Goal: Information Seeking & Learning: Compare options

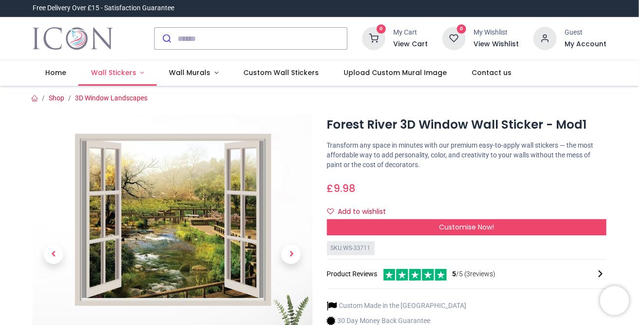
click at [141, 73] on link "Wall Stickers" at bounding box center [117, 72] width 78 height 25
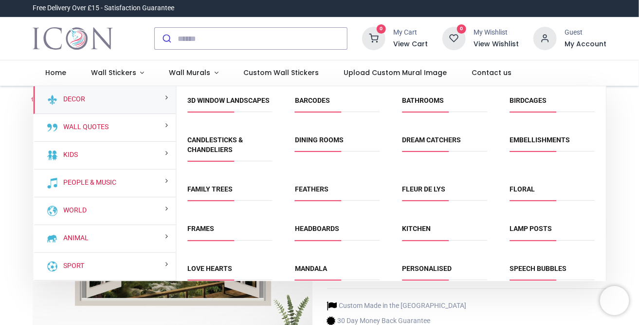
click at [131, 41] on div at bounding box center [86, 38] width 122 height 43
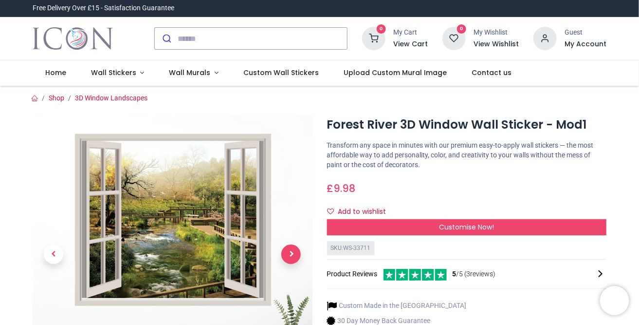
click at [289, 255] on span "Next" at bounding box center [290, 253] width 19 height 19
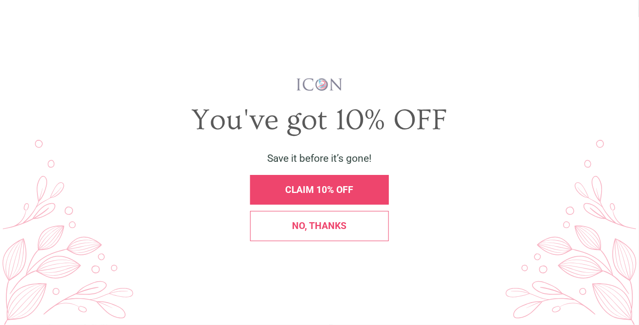
click at [289, 255] on div "You've got 10% OFF Save it before it’s gone! CLAIM 10% OFF No, thanks" at bounding box center [320, 162] width 614 height 299
click at [312, 188] on span "CLAIM 10% OFF" at bounding box center [320, 189] width 68 height 11
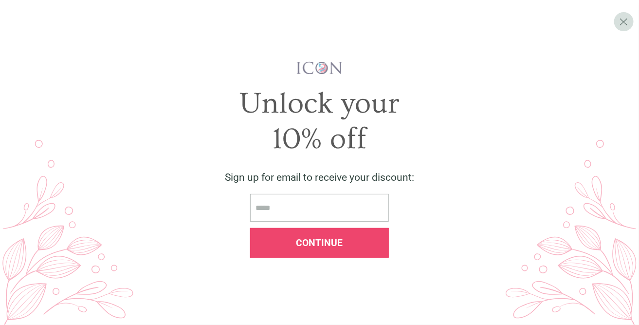
click at [303, 203] on input "email" at bounding box center [319, 208] width 138 height 28
type input "**********"
click at [313, 239] on span "Continue" at bounding box center [319, 242] width 47 height 11
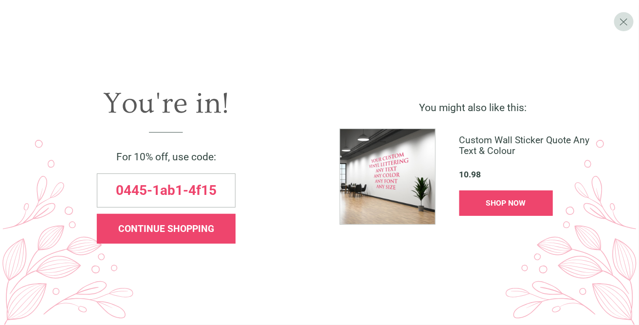
click at [500, 196] on div "SHOP NOW" at bounding box center [506, 203] width 94 height 26
click at [624, 23] on span "X" at bounding box center [623, 21] width 9 height 13
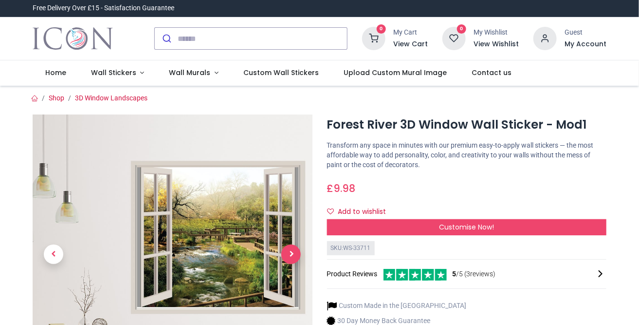
click at [287, 252] on span "Next" at bounding box center [290, 253] width 19 height 19
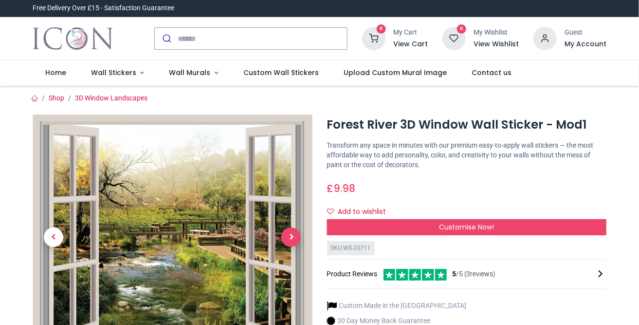
click at [295, 234] on span "Next" at bounding box center [290, 236] width 19 height 19
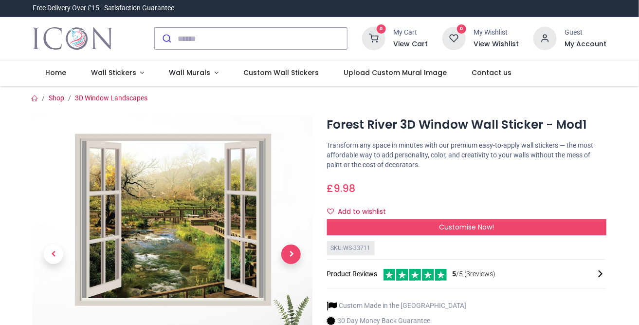
click at [295, 234] on link at bounding box center [291, 254] width 42 height 196
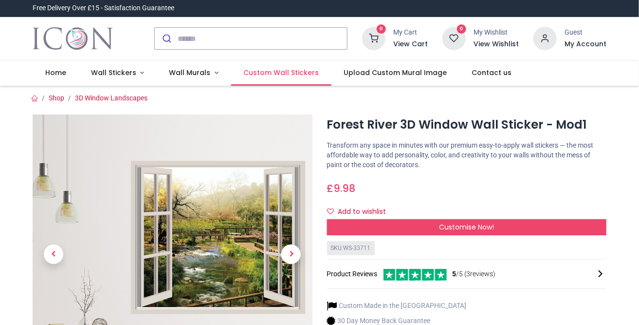
click at [243, 75] on span "Custom Wall Stickers" at bounding box center [280, 73] width 75 height 10
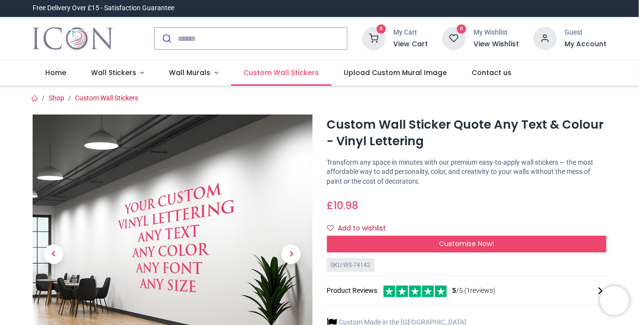
click at [284, 82] on link "Custom Wall Stickers" at bounding box center [281, 72] width 100 height 25
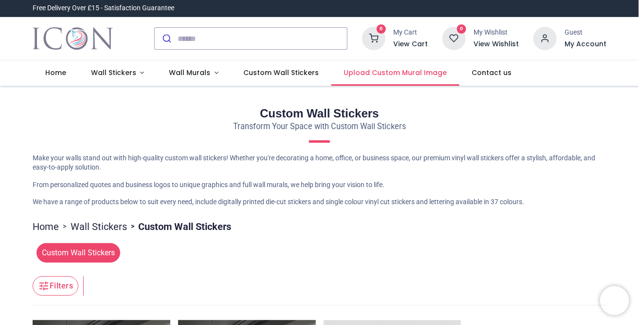
click at [377, 68] on span "Upload Custom Mural Image" at bounding box center [395, 73] width 103 height 10
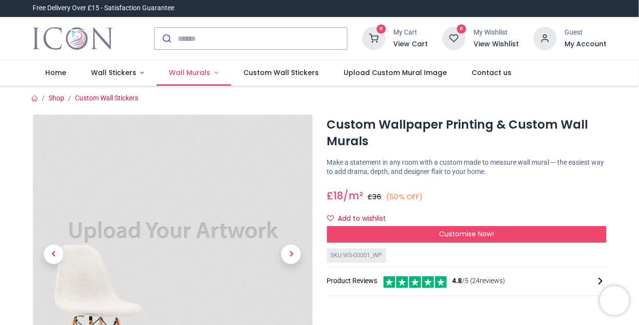
click at [189, 75] on span "Wall Murals" at bounding box center [189, 73] width 41 height 10
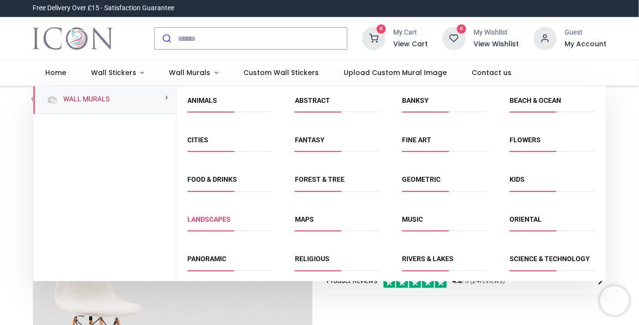
click at [200, 216] on link "Landscapes" at bounding box center [208, 219] width 43 height 8
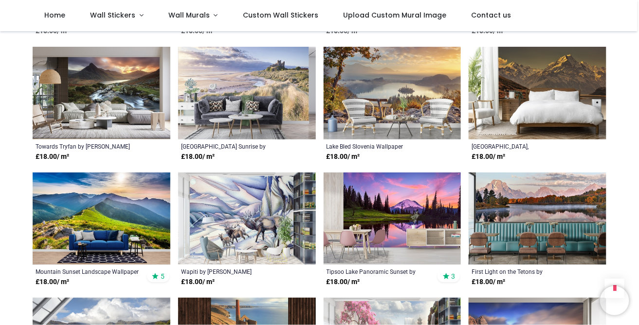
scroll to position [675, 0]
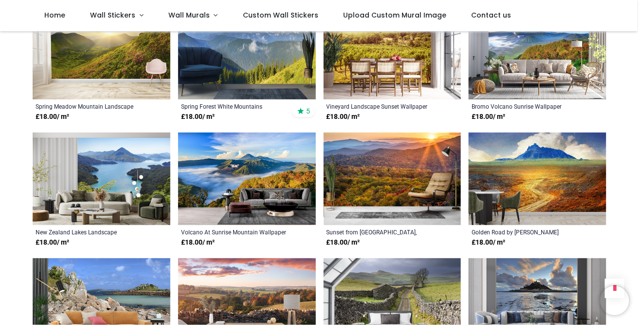
scroll to position [1602, 0]
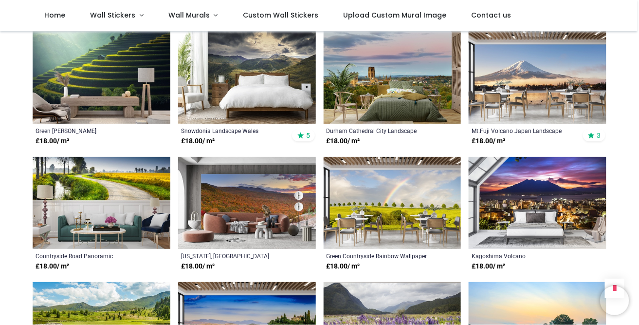
scroll to position [2332, 0]
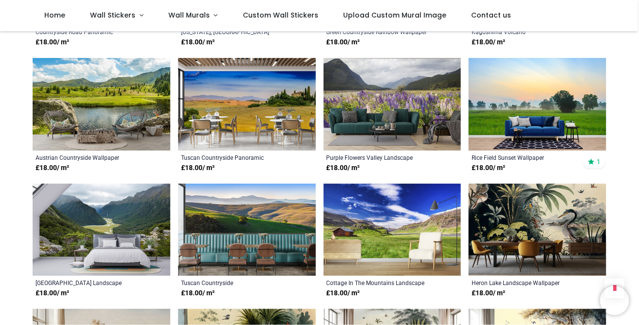
scroll to position [2552, 0]
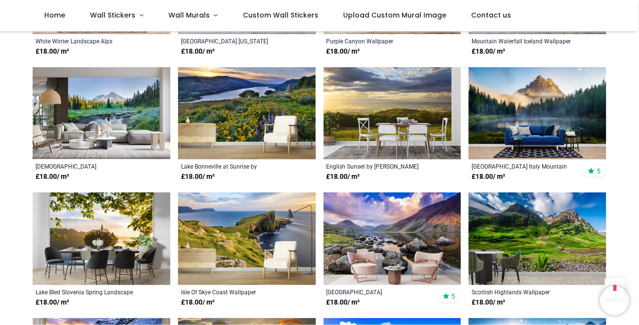
scroll to position [1123, 0]
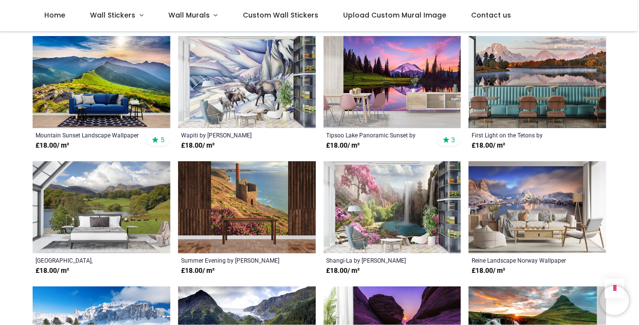
scroll to position [807, 0]
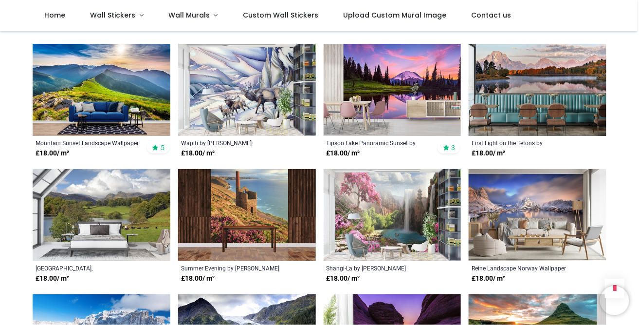
click at [412, 202] on img at bounding box center [393, 215] width 138 height 92
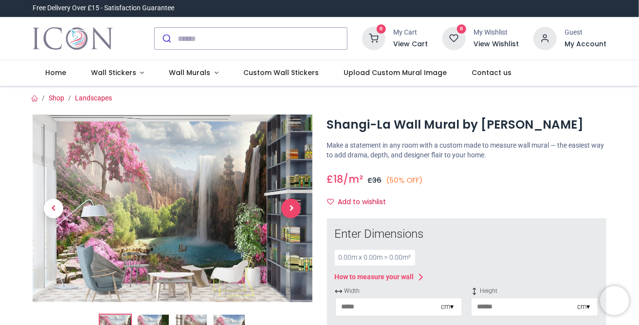
click at [293, 205] on span "Next" at bounding box center [290, 208] width 19 height 19
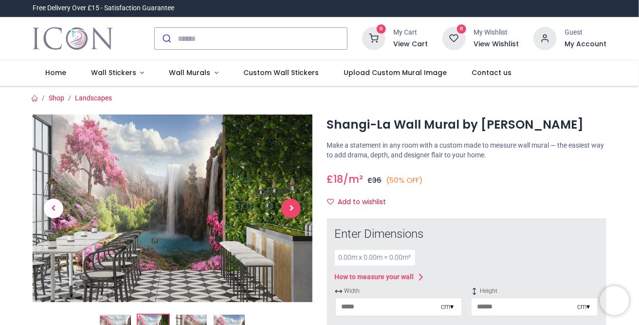
click at [293, 205] on span "Next" at bounding box center [290, 208] width 19 height 19
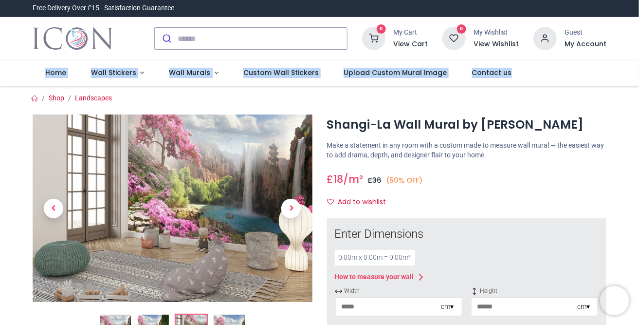
drag, startPoint x: 637, startPoint y: 50, endPoint x: 637, endPoint y: 66, distance: 16.5
click at [637, 65] on header "Free Delivery Over £15 - Satisfaction Guarantee" at bounding box center [319, 43] width 639 height 86
click at [191, 72] on span "Wall Murals" at bounding box center [189, 73] width 41 height 10
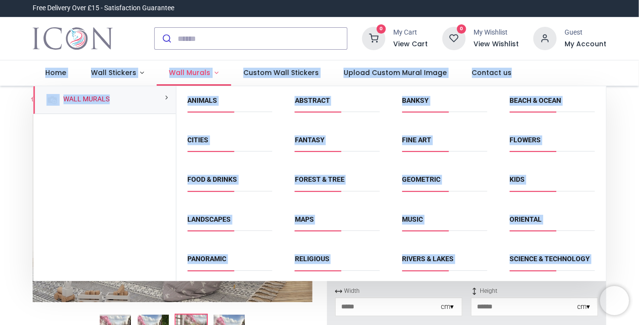
click at [212, 72] on link "Wall Murals" at bounding box center [194, 72] width 74 height 25
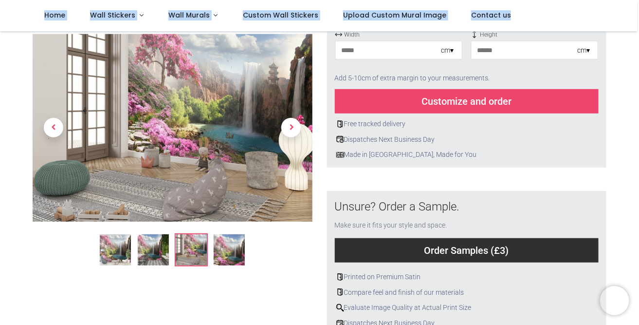
scroll to position [205, 0]
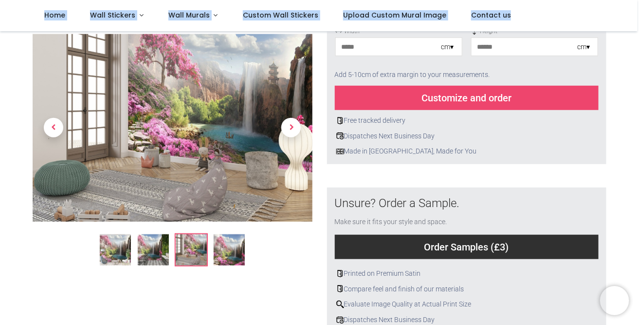
click at [220, 257] on img at bounding box center [229, 249] width 31 height 31
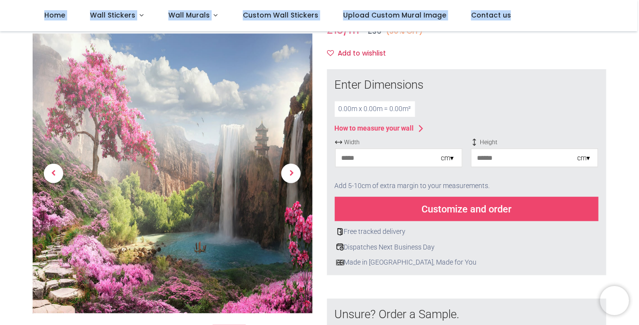
scroll to position [89, 0]
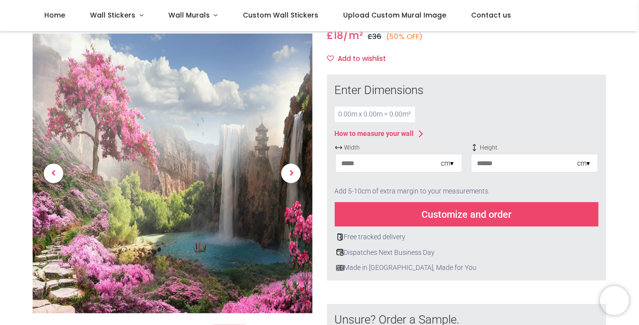
click at [400, 130] on div "How to measure your wall" at bounding box center [374, 134] width 79 height 10
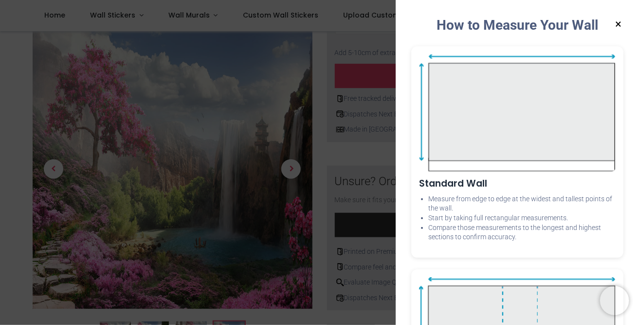
scroll to position [231, 0]
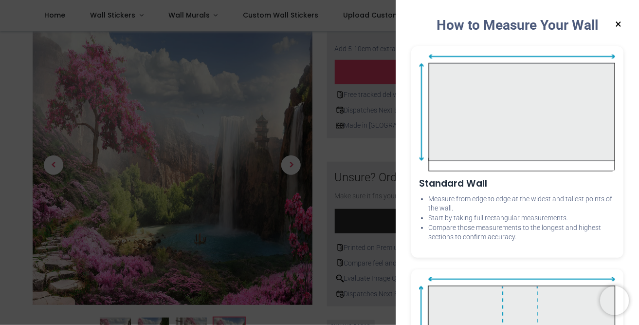
click at [600, 250] on div "Standard Wall Measure from edge to edge at the widest and tallest points of the…" at bounding box center [517, 151] width 212 height 211
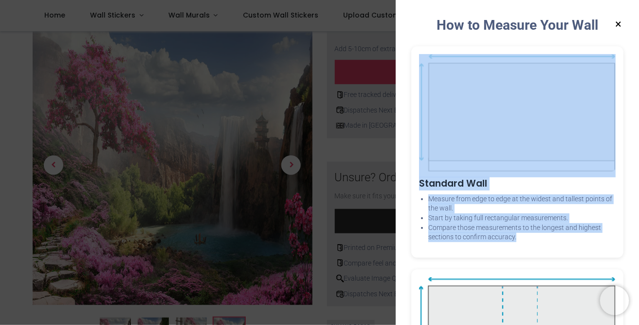
drag, startPoint x: 606, startPoint y: 246, endPoint x: 603, endPoint y: 145, distance: 101.7
click at [603, 145] on div "Standard Wall Measure from edge to edge at the widest and tallest points of the…" at bounding box center [517, 151] width 212 height 211
click at [599, 212] on li "Measure from edge to edge at the widest and tallest points of the wall." at bounding box center [521, 203] width 187 height 19
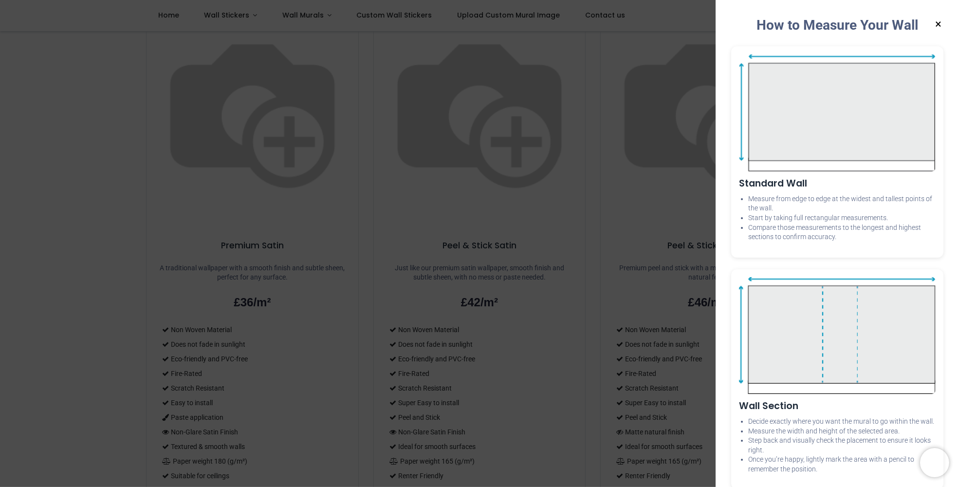
scroll to position [687, 0]
drag, startPoint x: 626, startPoint y: 0, endPoint x: 712, endPoint y: 290, distance: 303.0
click at [638, 290] on div "× How to Measure Your Wall Standard Wall Measure from edge to edge at the wides…" at bounding box center [479, 243] width 959 height 487
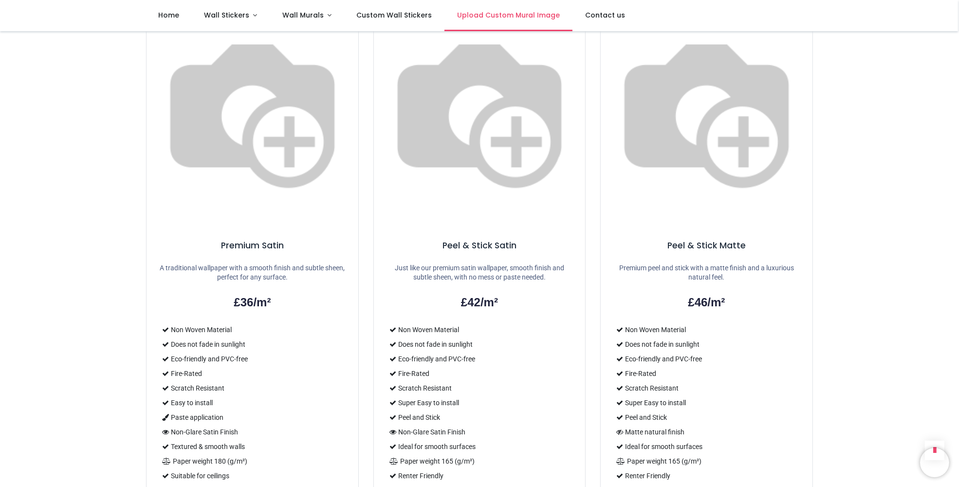
click at [496, 11] on span "Upload Custom Mural Image" at bounding box center [508, 15] width 103 height 10
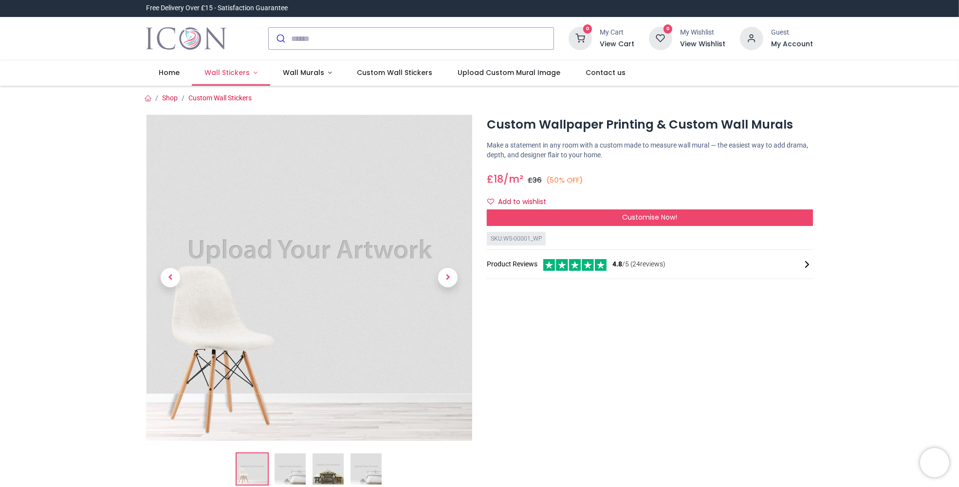
click at [222, 70] on span "Wall Stickers" at bounding box center [226, 73] width 45 height 10
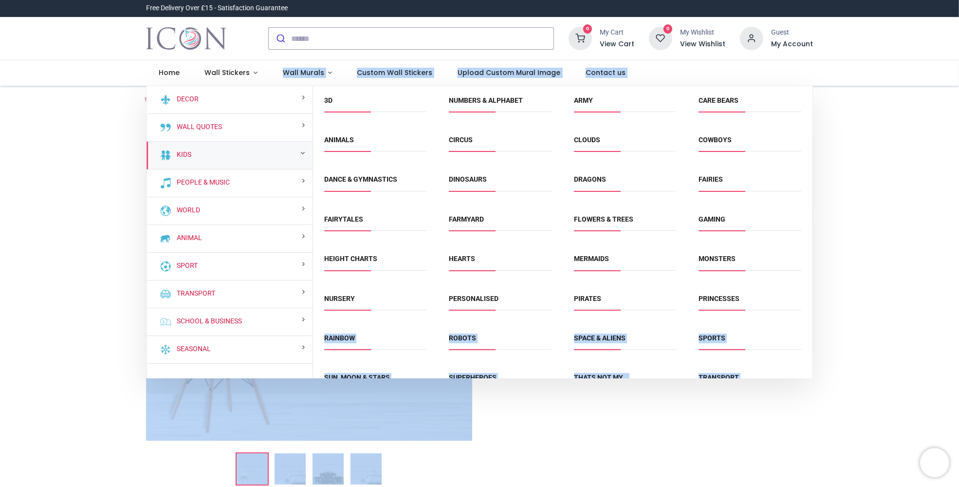
drag, startPoint x: 809, startPoint y: 293, endPoint x: 815, endPoint y: 364, distance: 71.3
click at [815, 365] on div "Login • Register Home Wall Stickers" at bounding box center [479, 243] width 959 height 487
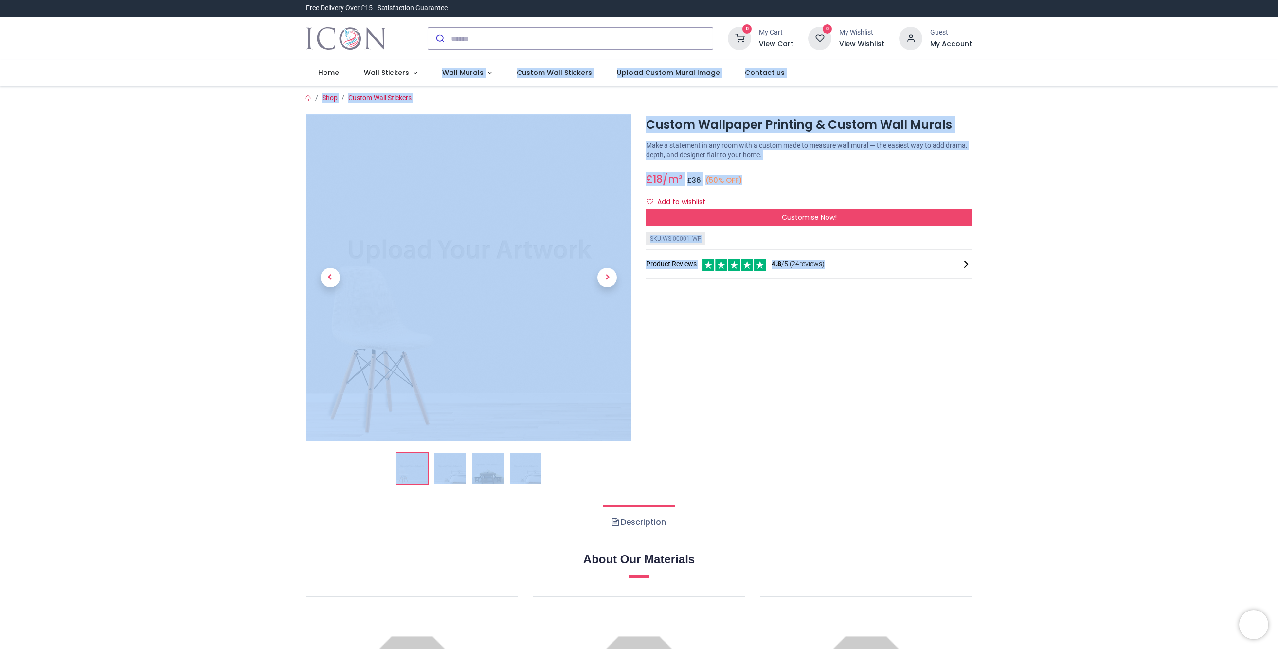
drag, startPoint x: 742, startPoint y: 10, endPoint x: 882, endPoint y: 482, distance: 491.9
click at [882, 482] on div "Custom Wallpaper Printing & Custom Wall Murals [URL][DOMAIN_NAME] [URL][DOMAIN_…" at bounding box center [809, 303] width 341 height 379
click at [389, 80] on link "Wall Stickers" at bounding box center [391, 72] width 78 height 25
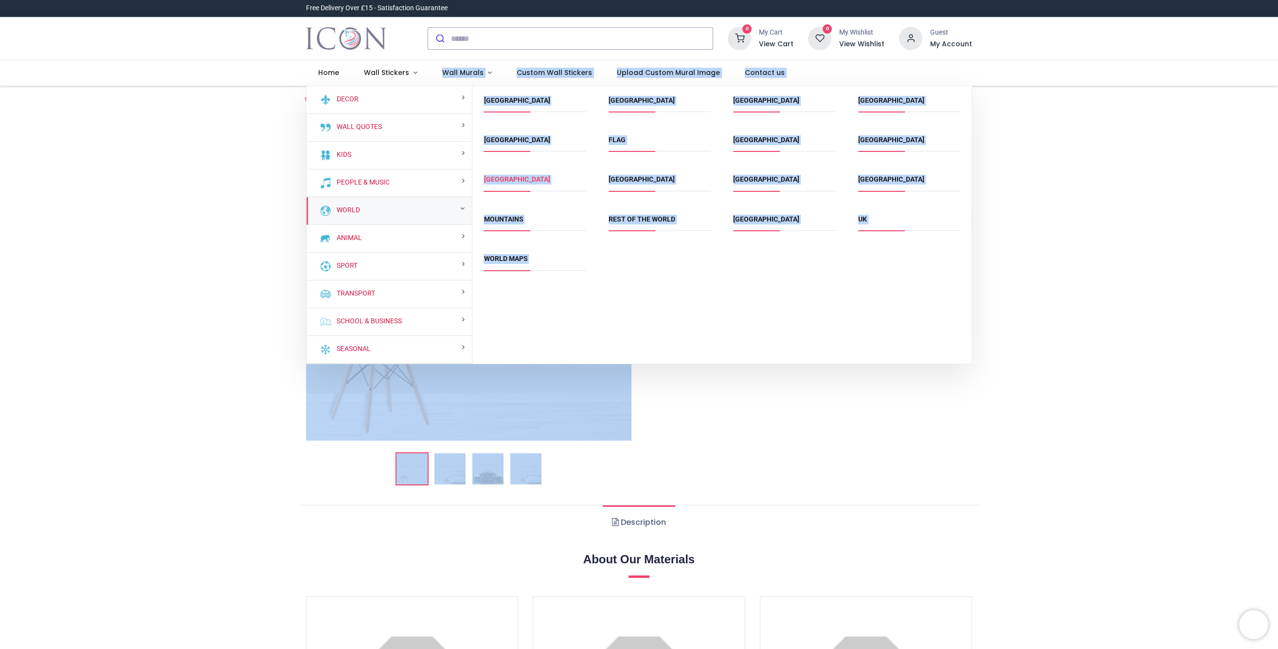
click at [491, 177] on link "[GEOGRAPHIC_DATA]" at bounding box center [517, 179] width 66 height 8
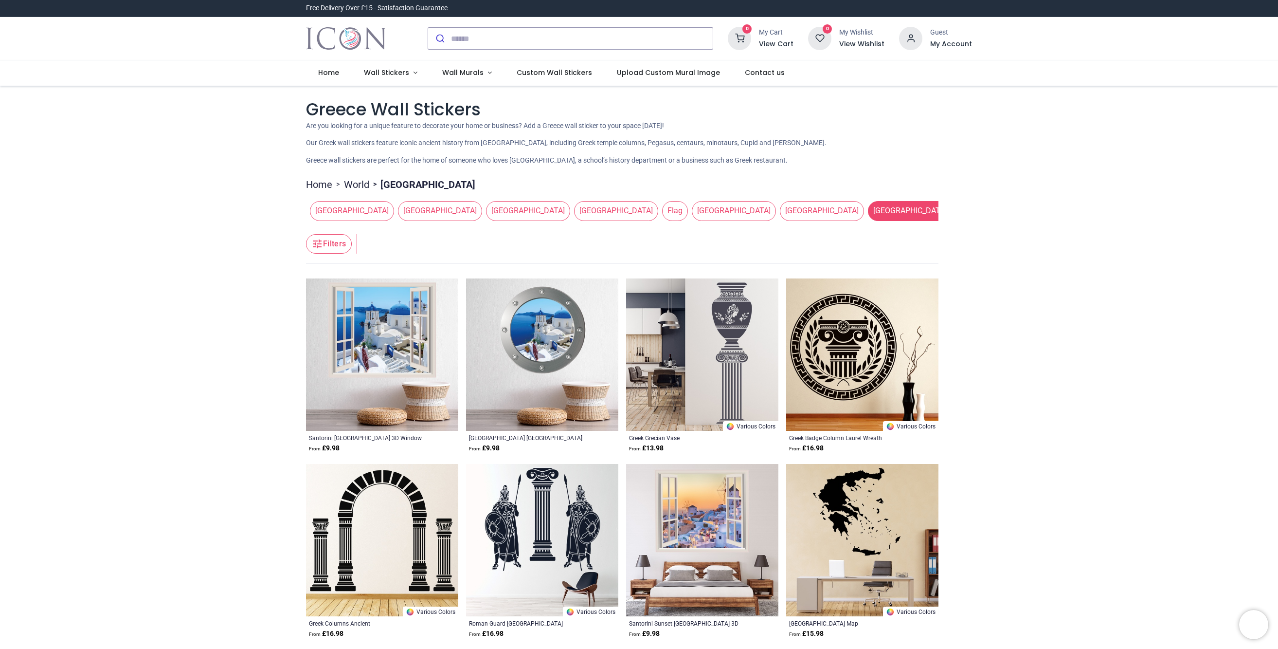
click at [378, 364] on img at bounding box center [382, 354] width 152 height 152
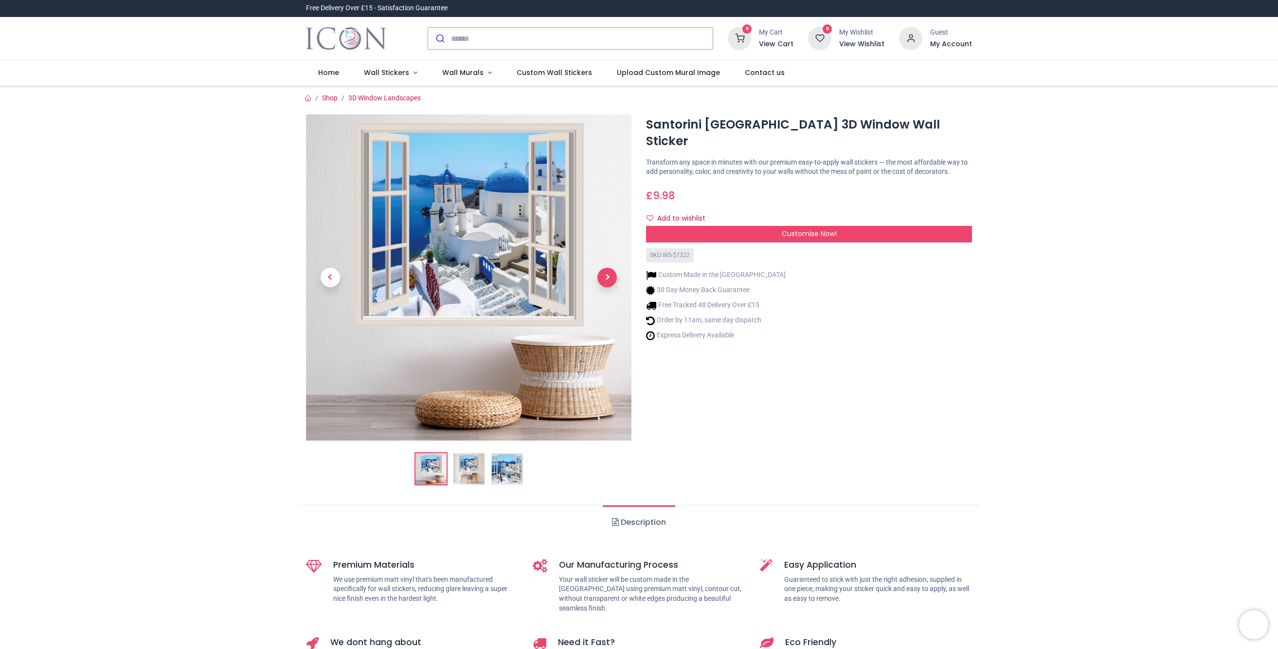
click at [613, 279] on span "Next" at bounding box center [607, 277] width 19 height 19
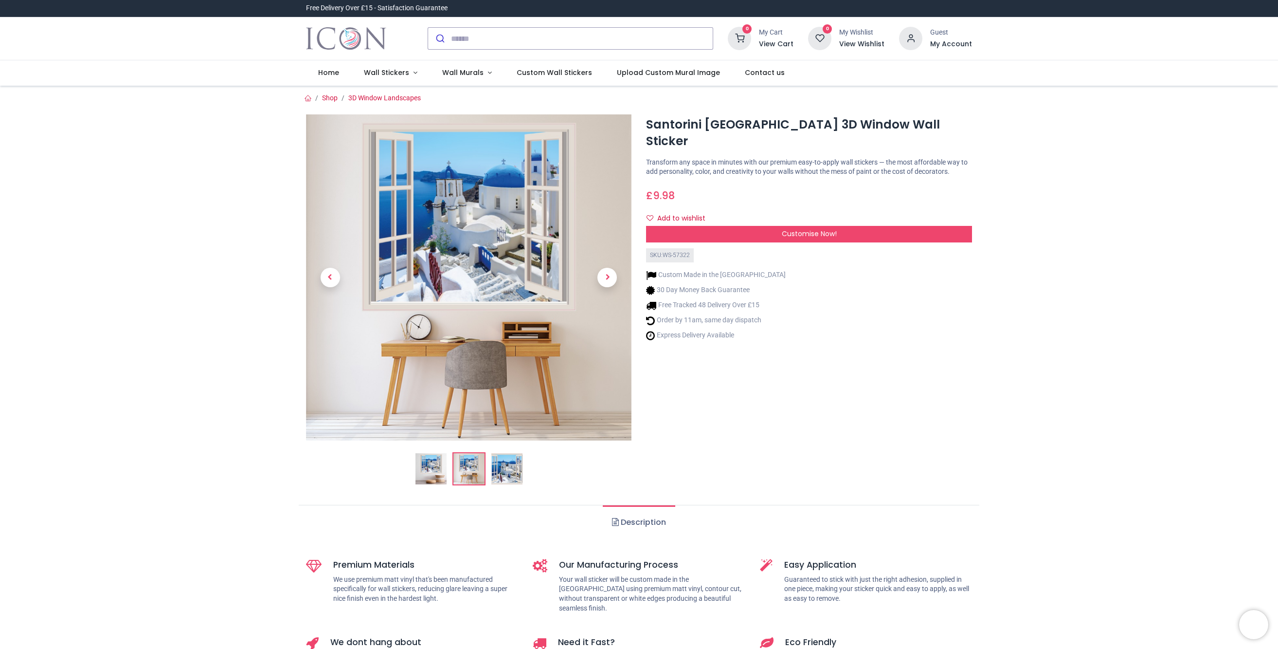
click at [441, 225] on img at bounding box center [469, 277] width 326 height 326
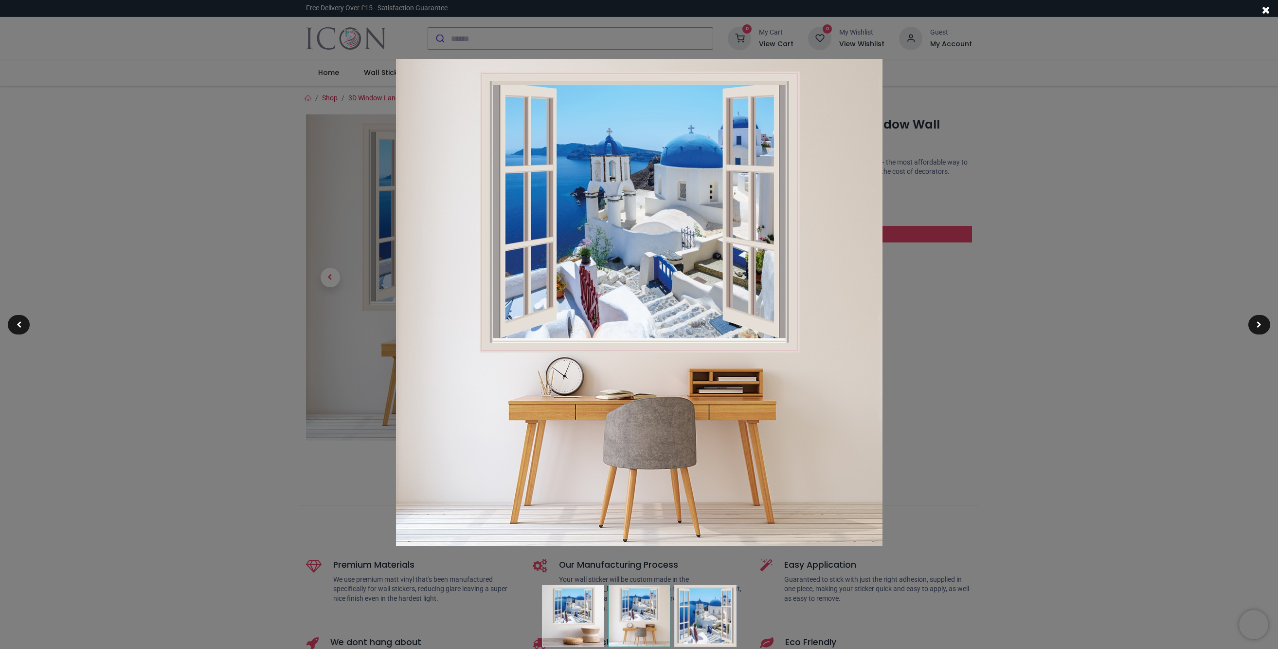
click at [874, 309] on img at bounding box center [639, 302] width 487 height 487
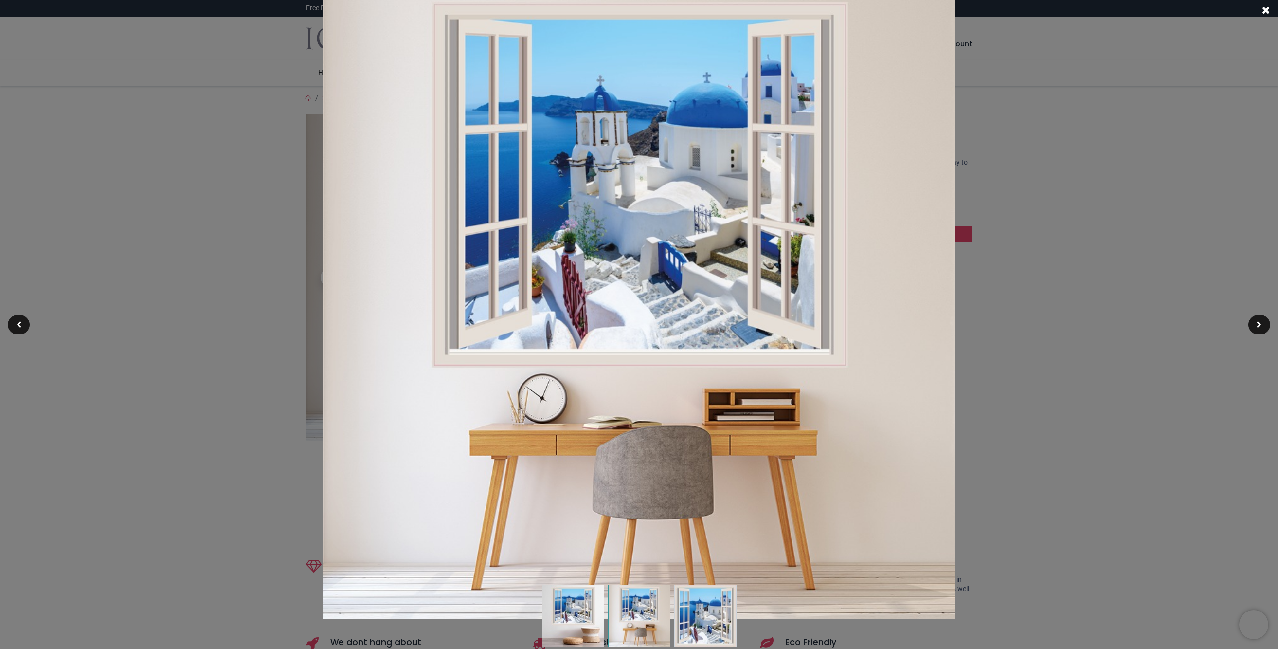
click at [729, 283] on img at bounding box center [639, 302] width 633 height 633
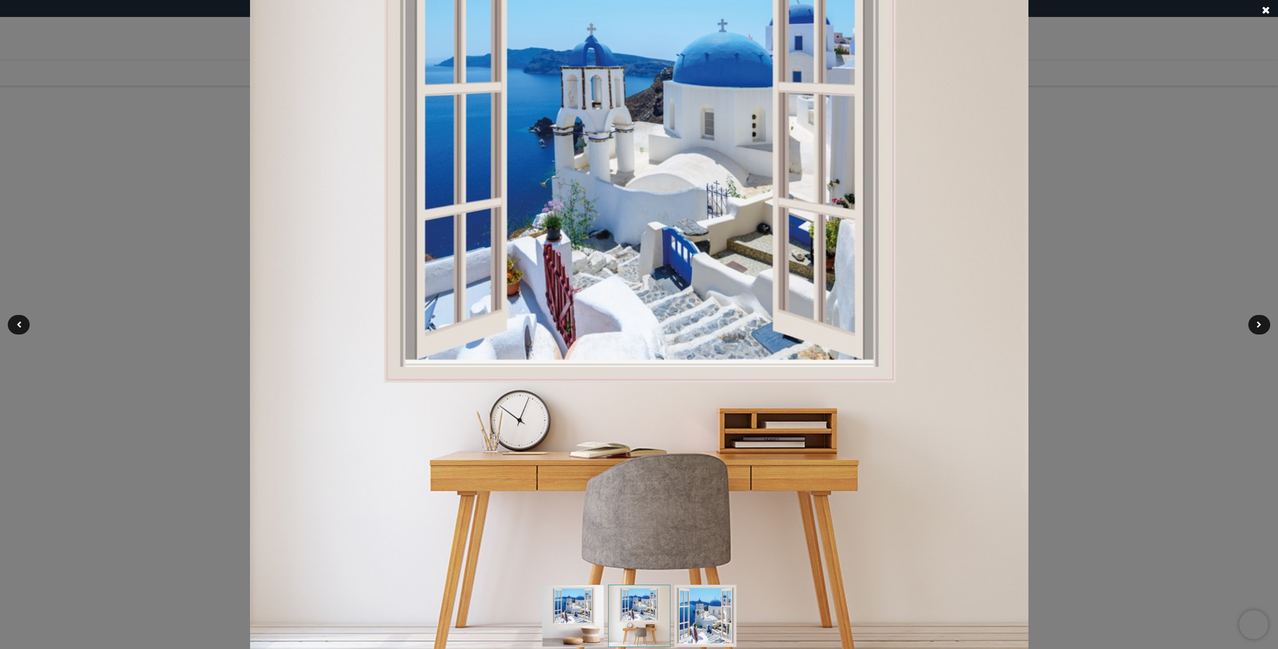
click at [821, 361] on img at bounding box center [639, 302] width 779 height 779
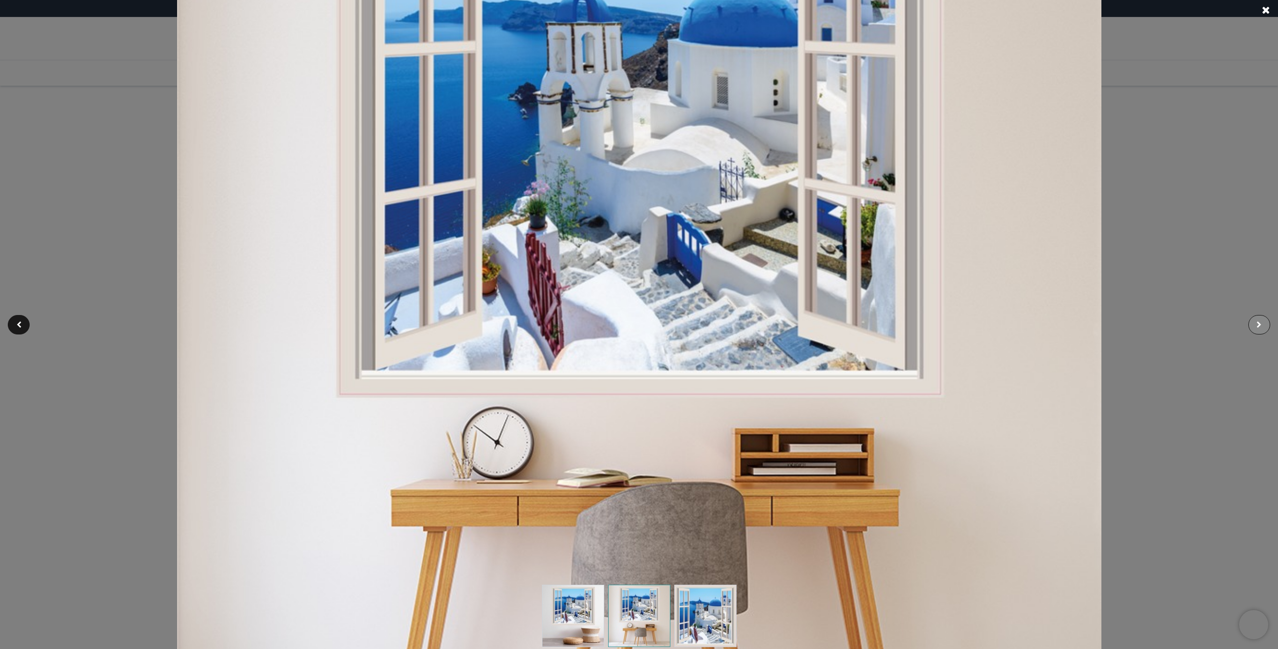
click at [1257, 326] on span at bounding box center [1259, 324] width 5 height 7
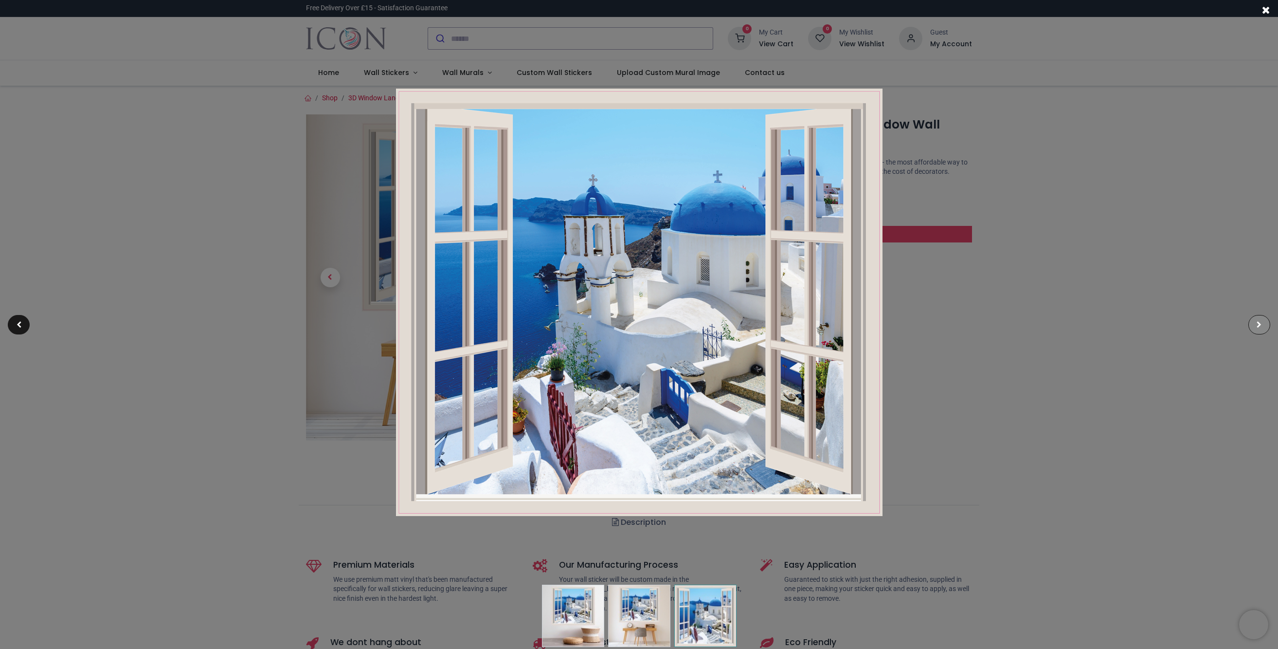
click at [1257, 326] on span at bounding box center [1259, 324] width 5 height 7
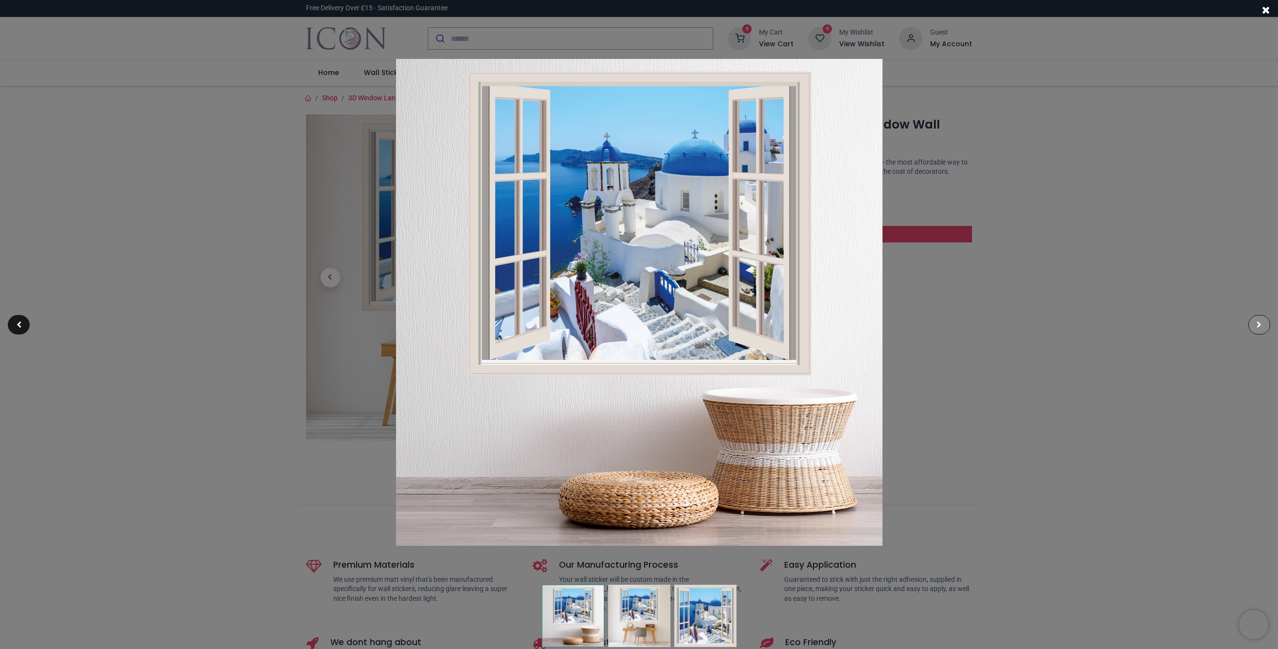
click at [1257, 326] on span at bounding box center [1259, 324] width 5 height 7
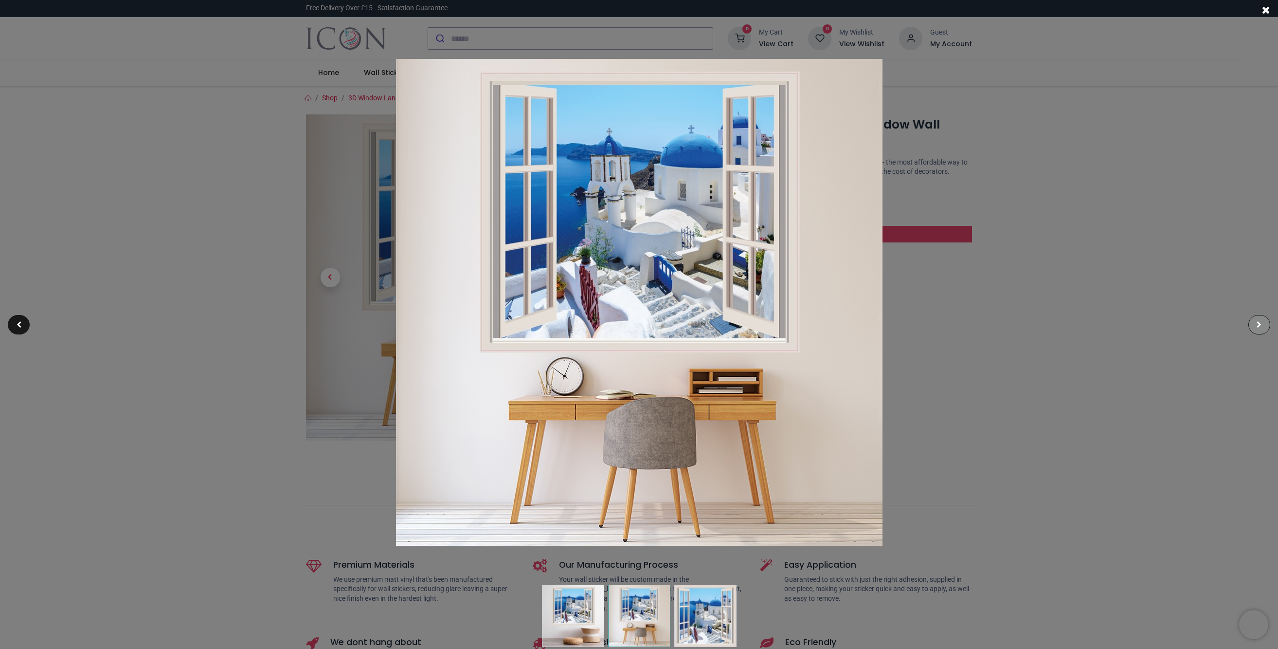
click at [1257, 326] on span at bounding box center [1259, 324] width 5 height 7
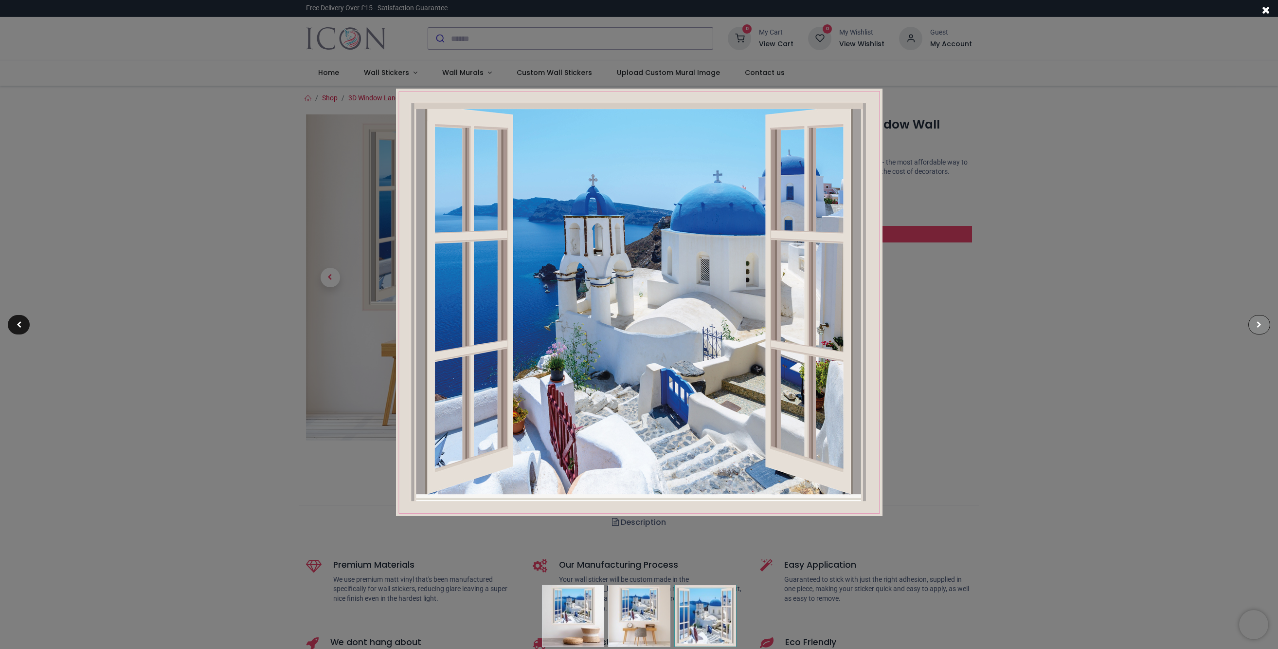
click at [1257, 326] on span at bounding box center [1259, 324] width 5 height 7
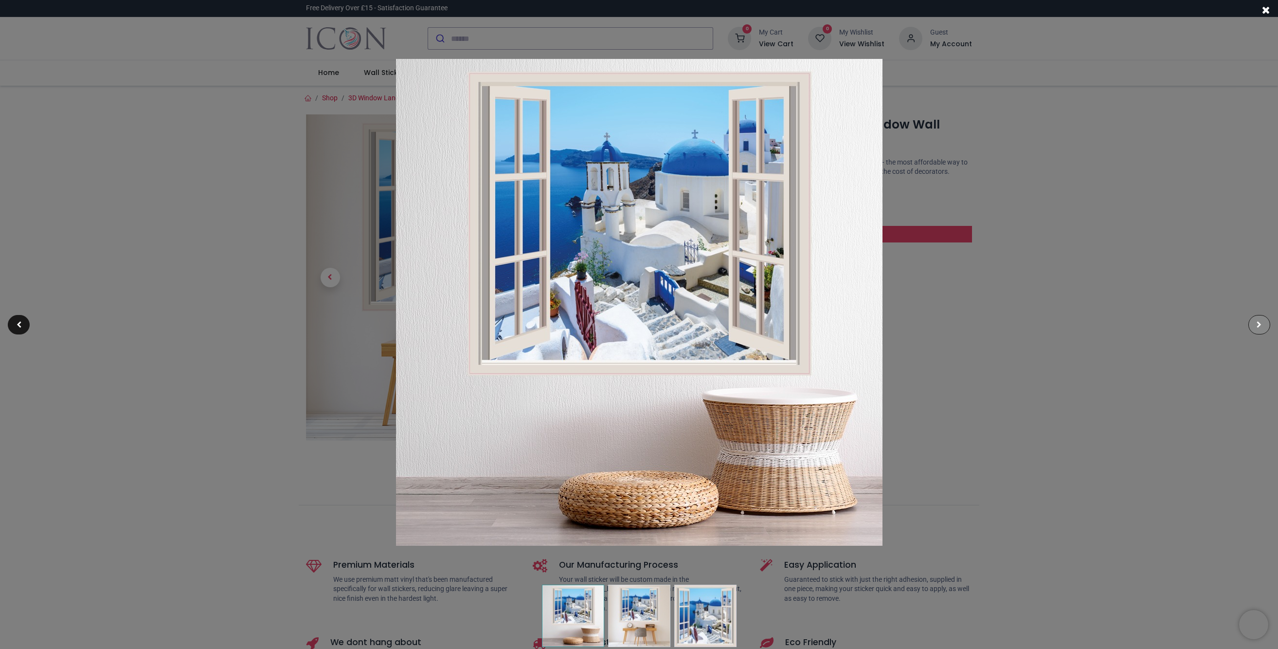
click at [1257, 326] on span at bounding box center [1259, 324] width 5 height 7
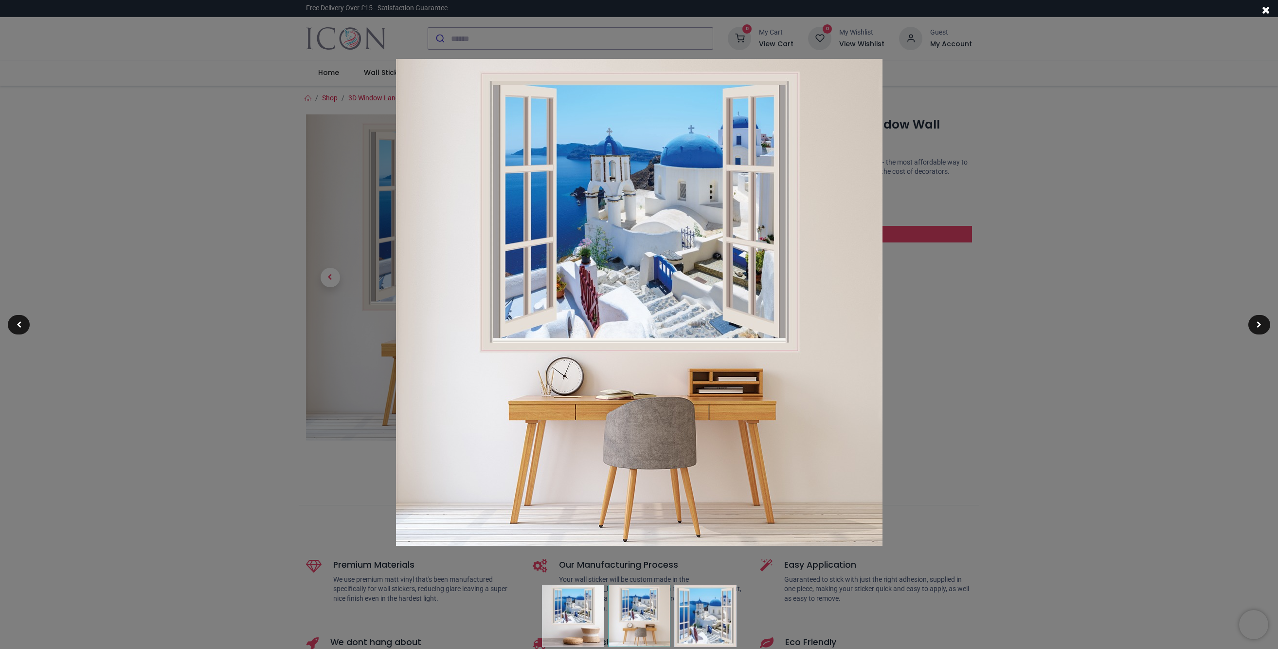
click at [1082, 359] on div at bounding box center [639, 324] width 1278 height 649
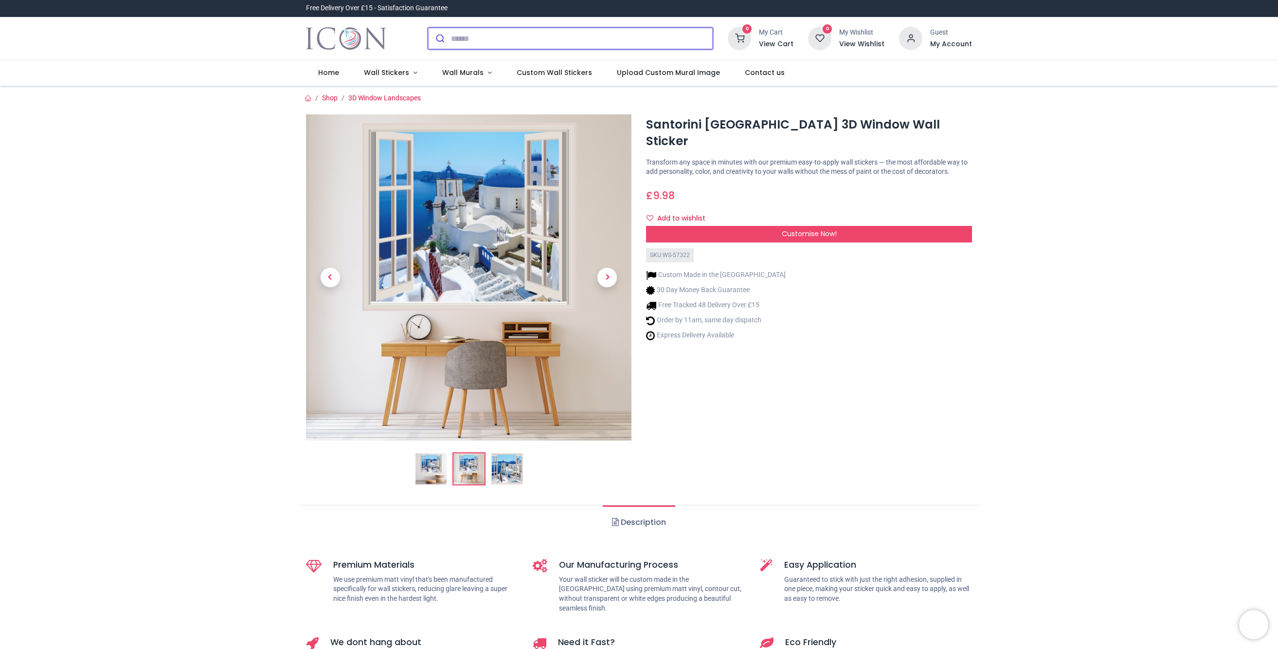
click at [510, 40] on input "search" at bounding box center [582, 38] width 262 height 21
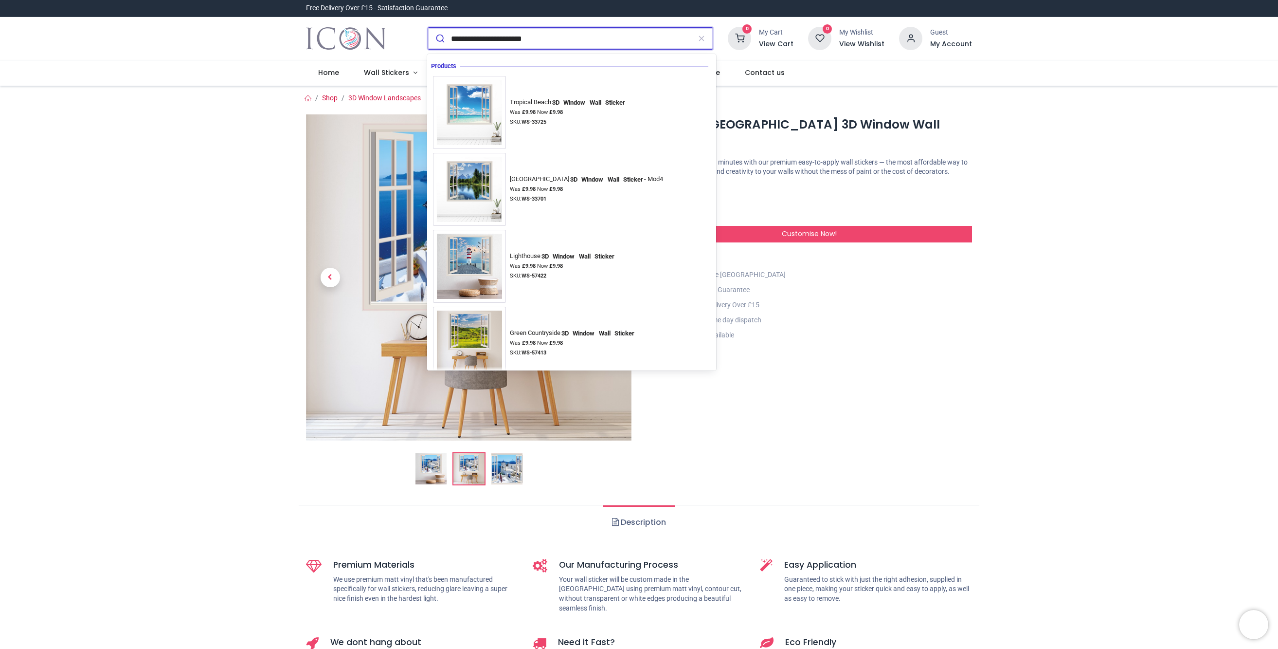
type input "**********"
click at [428, 28] on button "submit" at bounding box center [439, 38] width 23 height 21
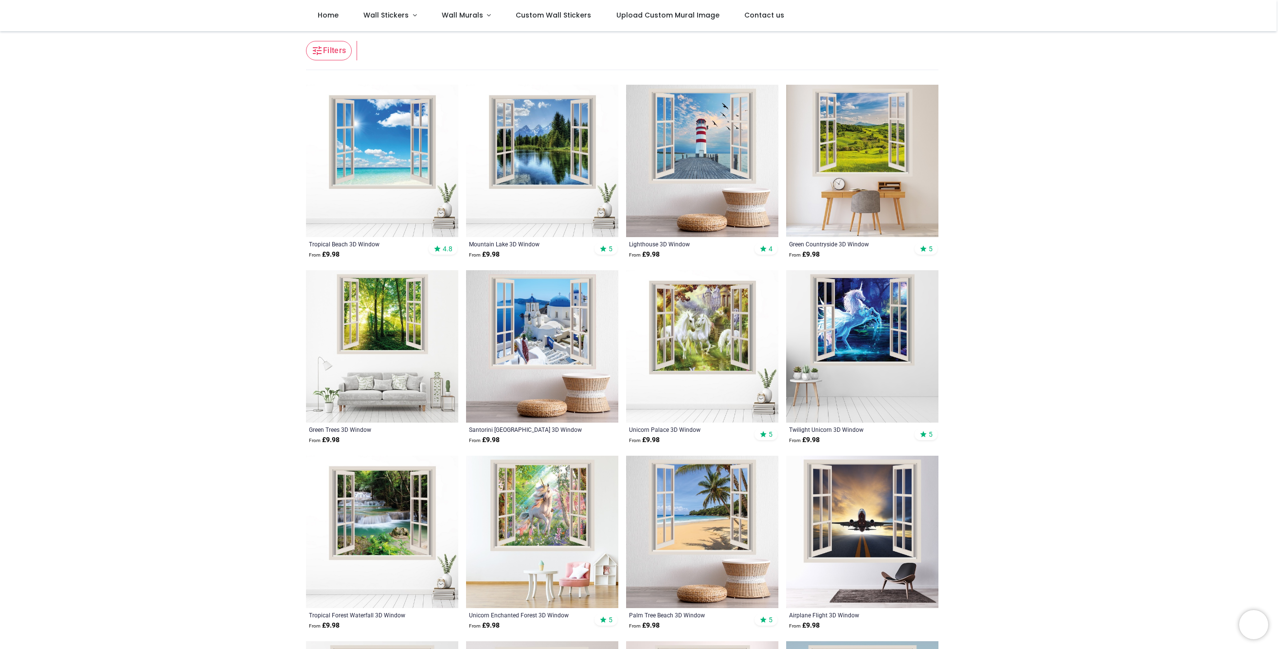
scroll to position [65, 0]
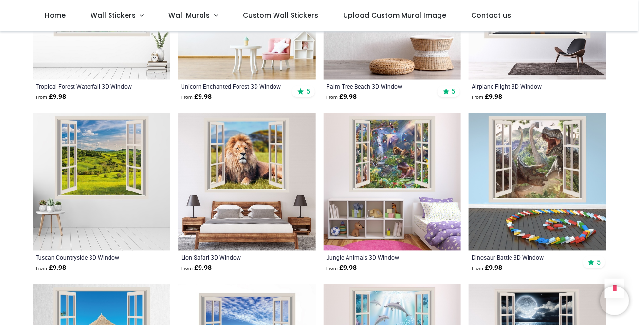
scroll to position [547, 0]
drag, startPoint x: 1277, startPoint y: 35, endPoint x: 473, endPoint y: 183, distance: 817.4
click at [473, 183] on img at bounding box center [538, 182] width 138 height 138
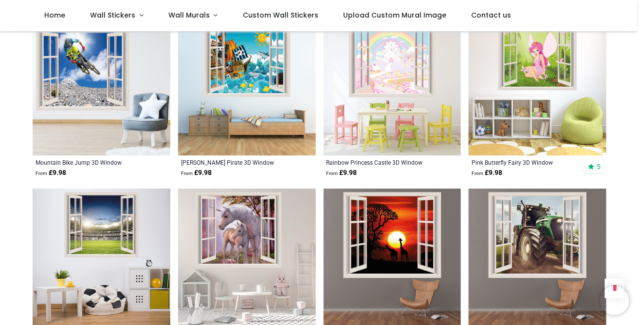
scroll to position [1015, 0]
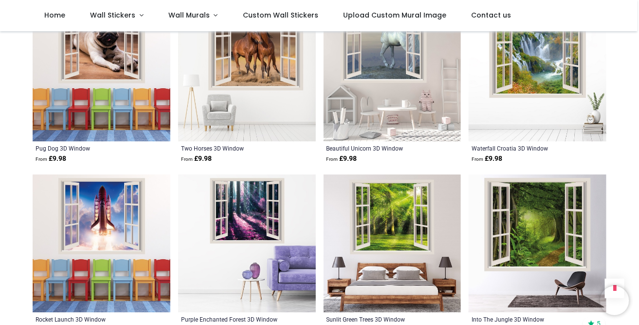
scroll to position [2222, 0]
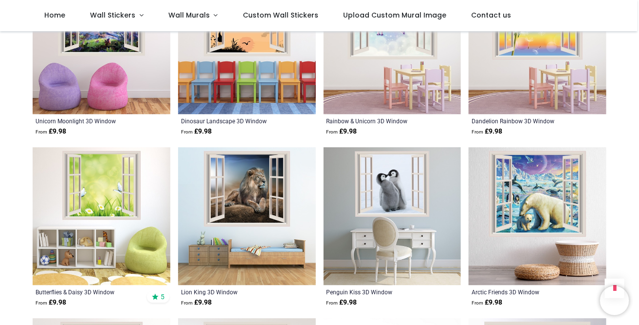
scroll to position [3279, 0]
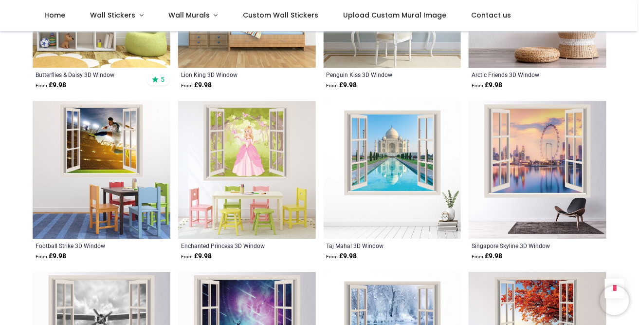
scroll to position [3497, 0]
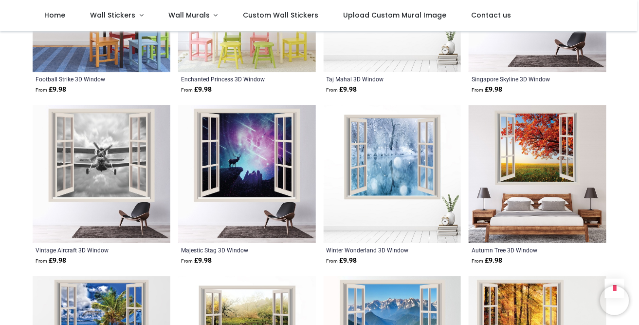
scroll to position [3665, 0]
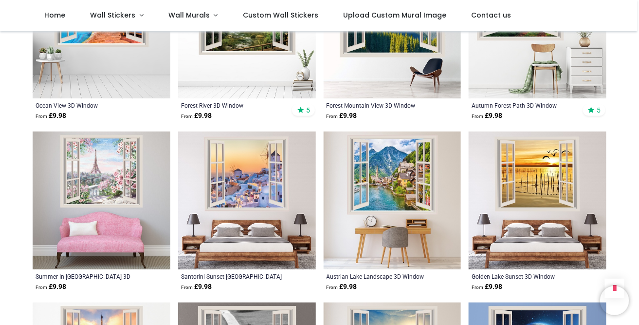
scroll to position [3974, 0]
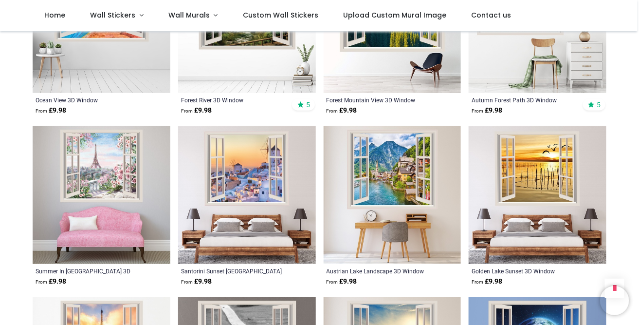
click at [79, 151] on img at bounding box center [102, 195] width 138 height 138
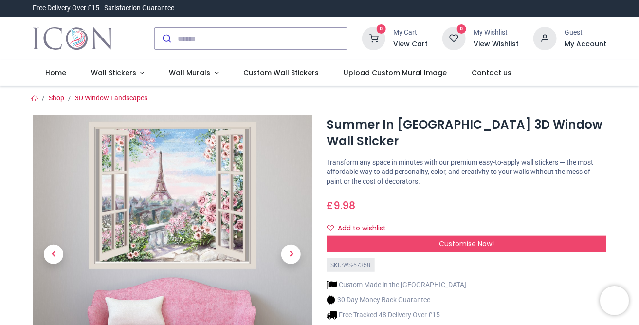
click at [178, 203] on img at bounding box center [173, 254] width 280 height 280
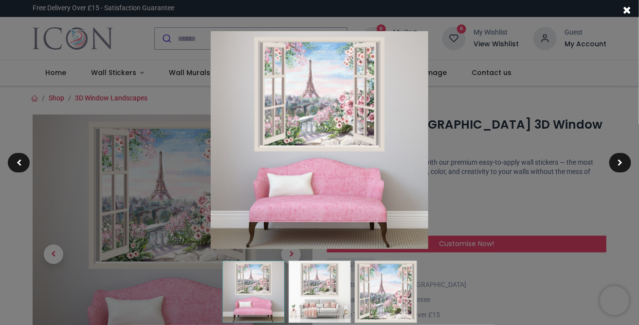
click at [318, 117] on img at bounding box center [320, 140] width 218 height 218
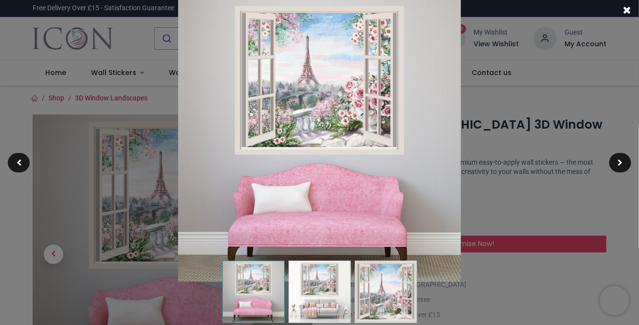
click at [318, 117] on img at bounding box center [319, 140] width 283 height 283
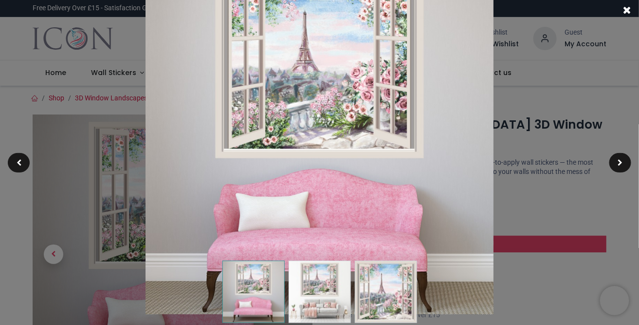
click at [318, 117] on img at bounding box center [319, 140] width 348 height 348
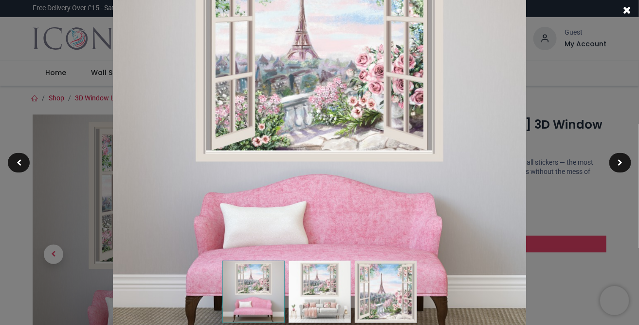
click at [318, 117] on img at bounding box center [319, 139] width 413 height 413
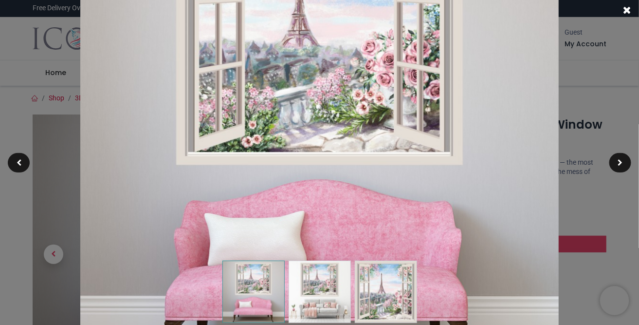
click at [318, 117] on img at bounding box center [319, 140] width 478 height 478
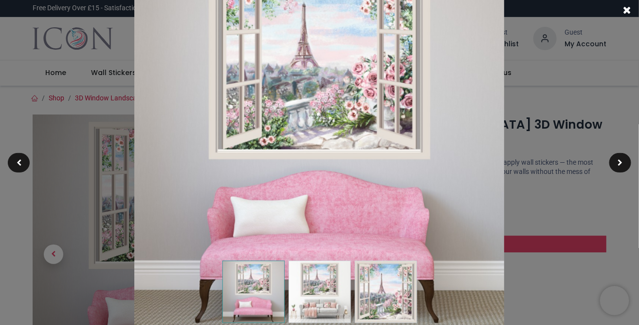
click at [579, 181] on div at bounding box center [319, 162] width 639 height 325
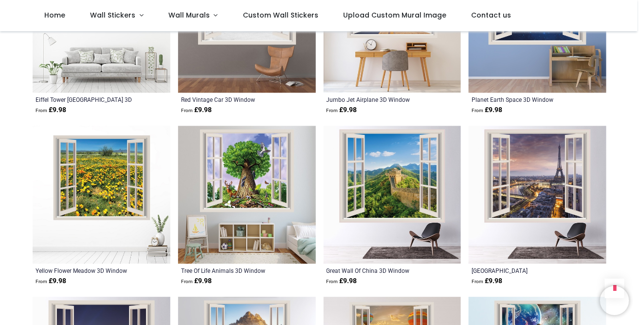
scroll to position [740, 0]
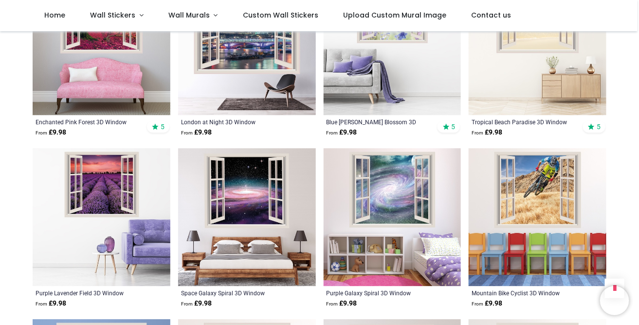
scroll to position [2081, 0]
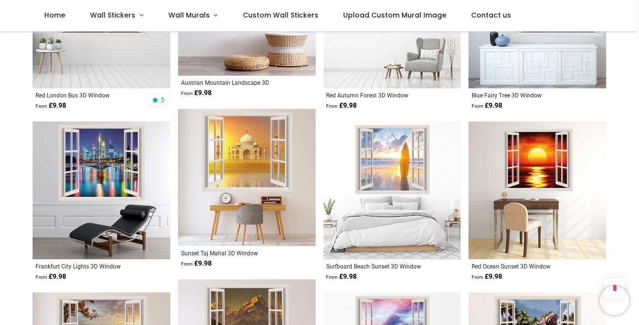
scroll to position [3318, 0]
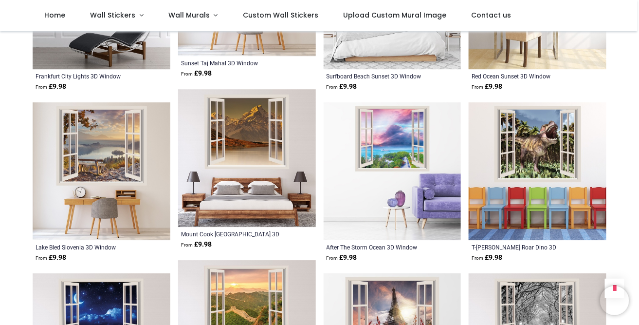
scroll to position [3487, 0]
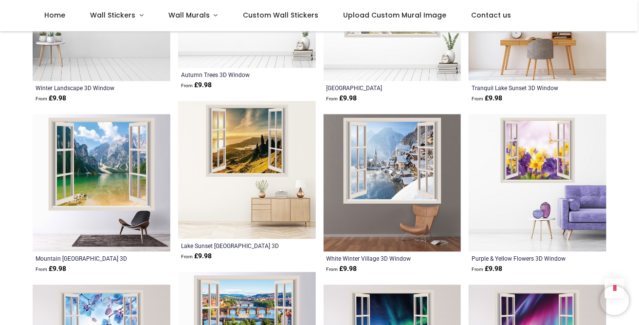
scroll to position [4570, 0]
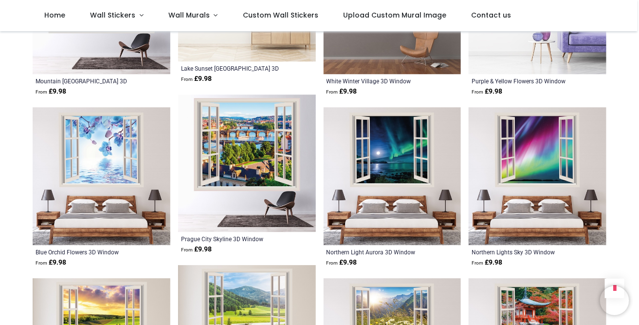
scroll to position [4728, 0]
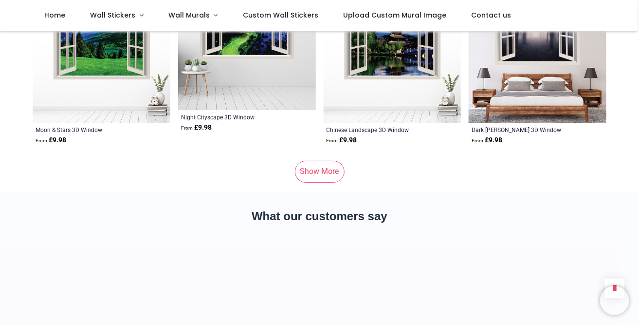
scroll to position [6012, 0]
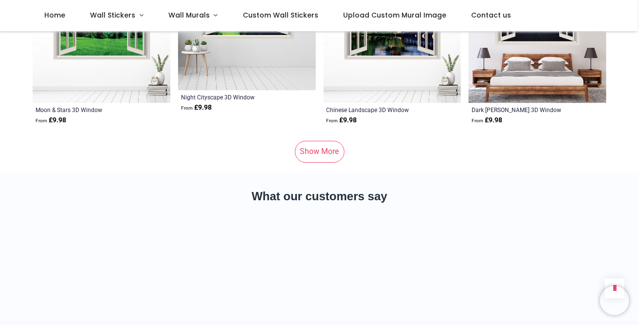
click at [313, 141] on link "Show More" at bounding box center [320, 151] width 50 height 21
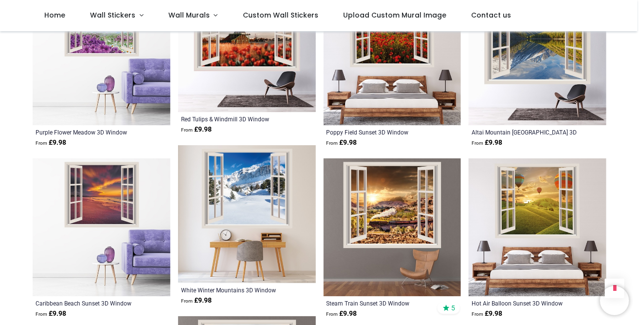
scroll to position [6176, 0]
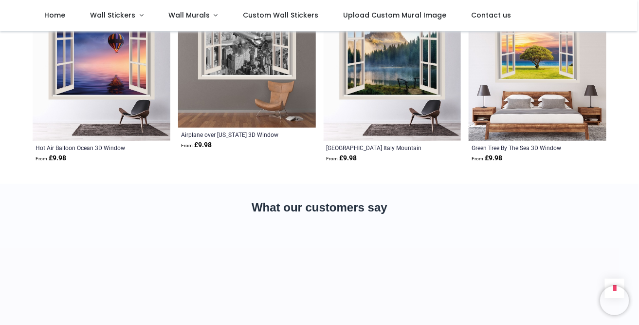
scroll to position [6306, 0]
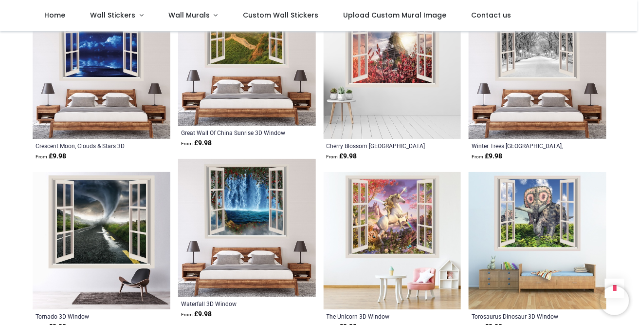
scroll to position [3750, 0]
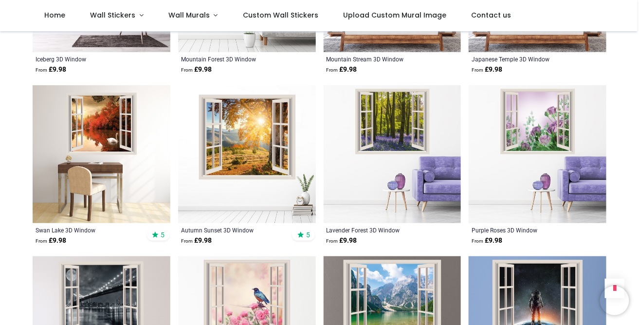
scroll to position [2606, 0]
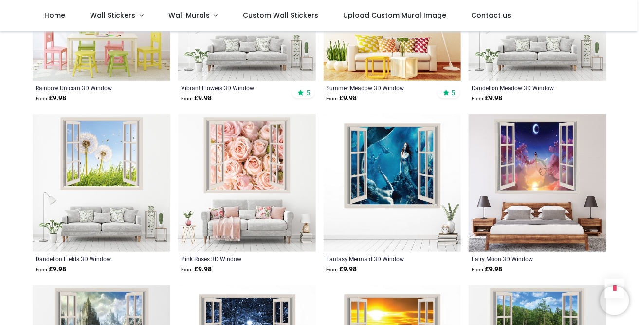
scroll to position [1404, 0]
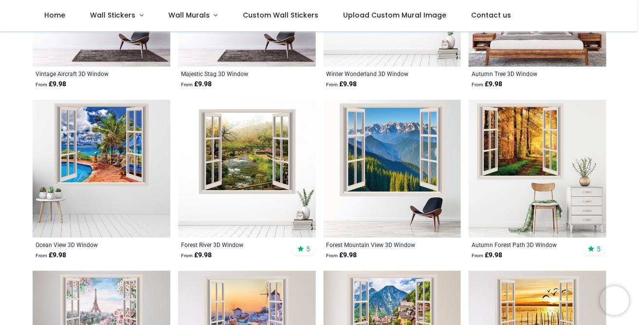
scroll to position [238, 0]
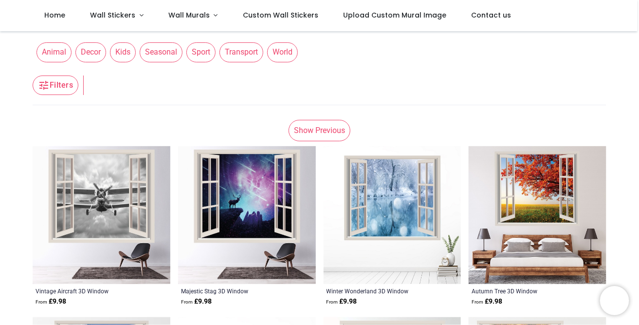
scroll to position [36, 0]
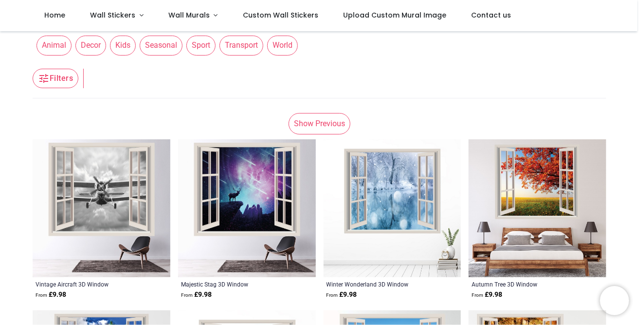
click at [280, 41] on span "World" at bounding box center [282, 45] width 31 height 19
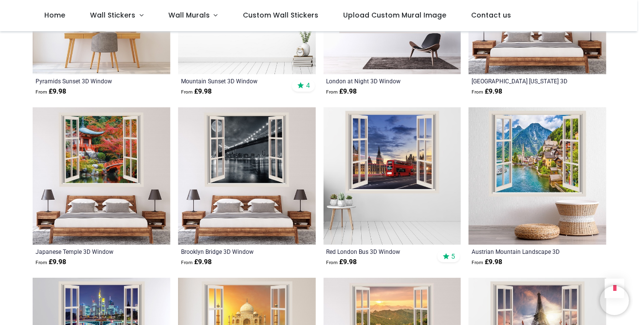
scroll to position [896, 0]
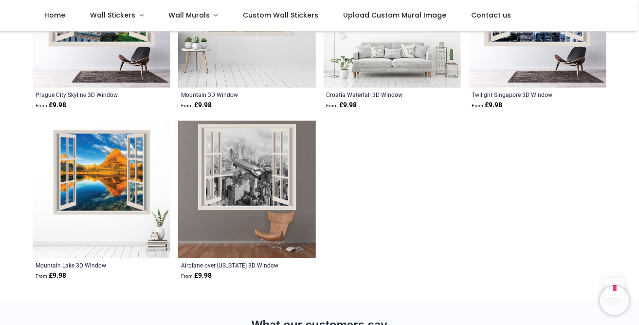
scroll to position [1566, 0]
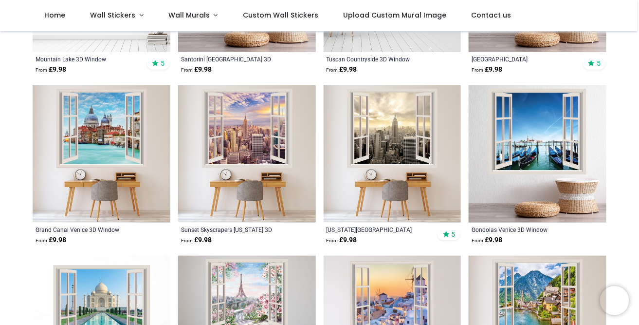
scroll to position [236, 0]
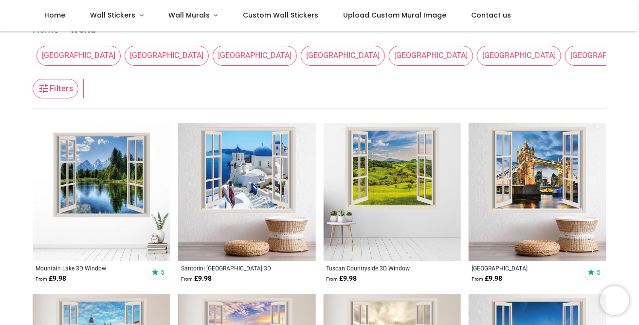
scroll to position [20, 0]
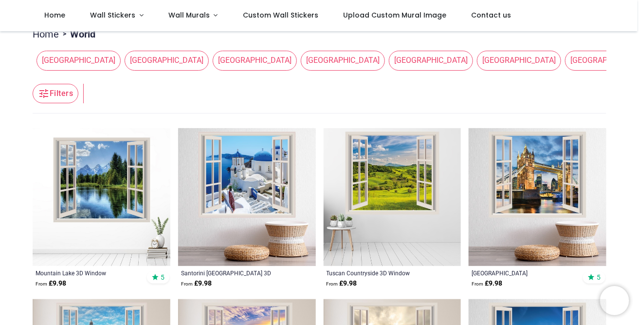
click at [105, 176] on img at bounding box center [102, 197] width 138 height 138
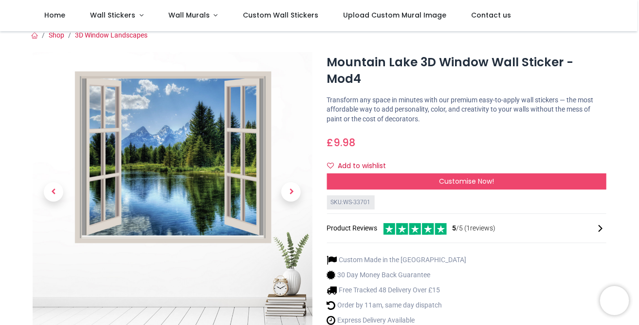
scroll to position [9, 0]
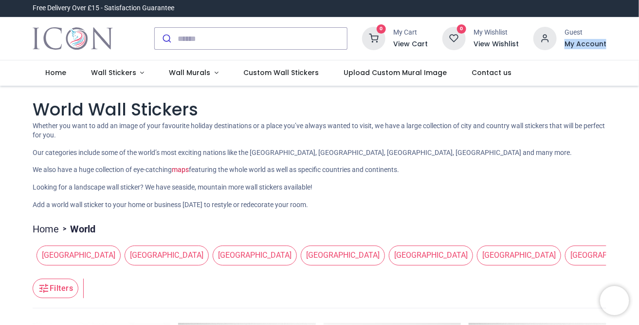
drag, startPoint x: 637, startPoint y: 21, endPoint x: 638, endPoint y: 59, distance: 38.0
click at [638, 59] on div "Login • Register Home Wall Stickers" at bounding box center [319, 162] width 639 height 325
click at [123, 73] on span "Wall Stickers" at bounding box center [113, 73] width 45 height 10
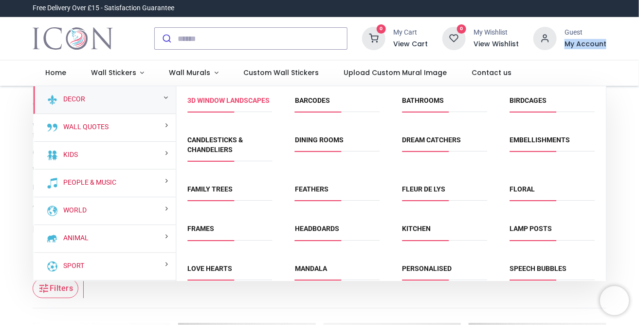
click at [213, 104] on link "3D Window Landscapes" at bounding box center [228, 100] width 82 height 8
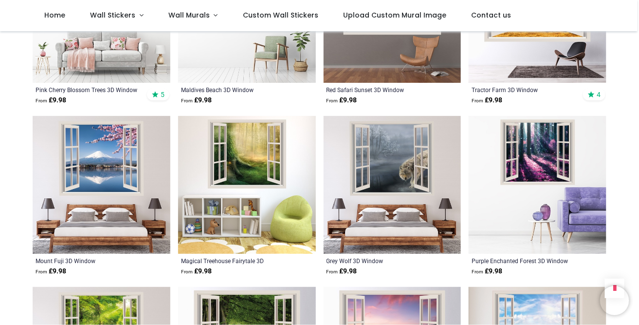
scroll to position [969, 0]
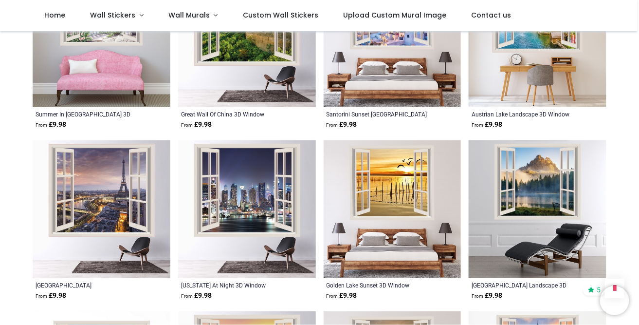
scroll to position [2001, 0]
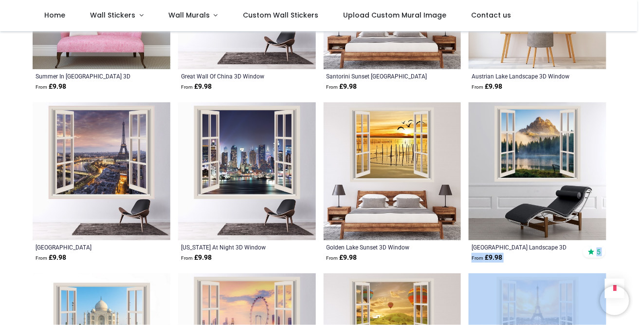
drag, startPoint x: 637, startPoint y: 235, endPoint x: 635, endPoint y: 261, distance: 25.9
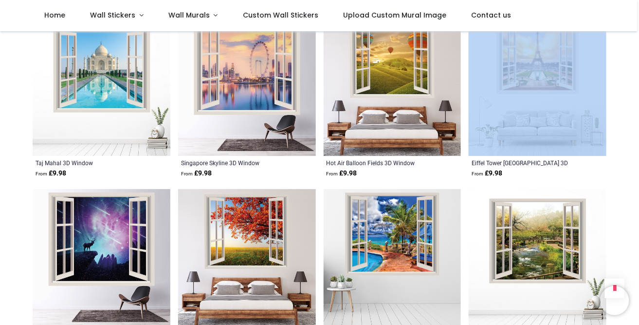
scroll to position [2263, 0]
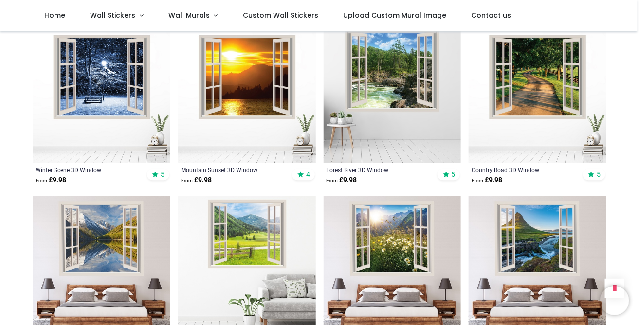
scroll to position [3282, 0]
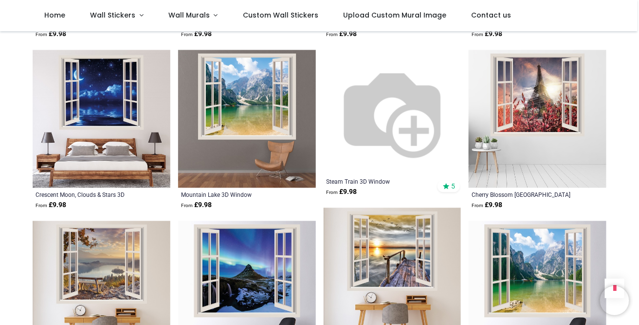
scroll to position [4493, 0]
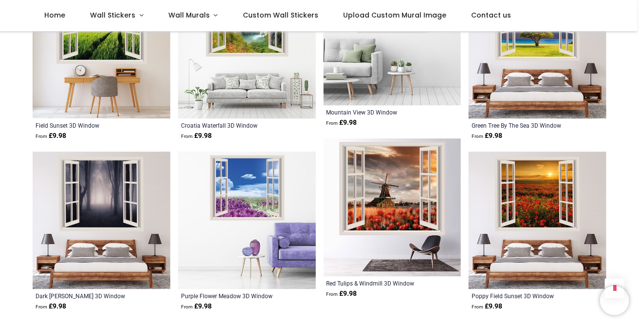
scroll to position [5884, 0]
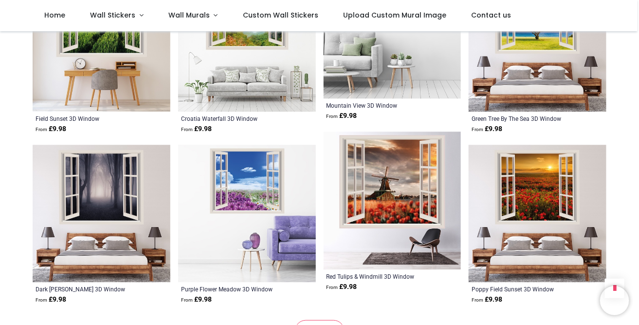
drag, startPoint x: 637, startPoint y: 294, endPoint x: 636, endPoint y: 309, distance: 14.6
click at [318, 320] on link "Show More" at bounding box center [320, 330] width 50 height 21
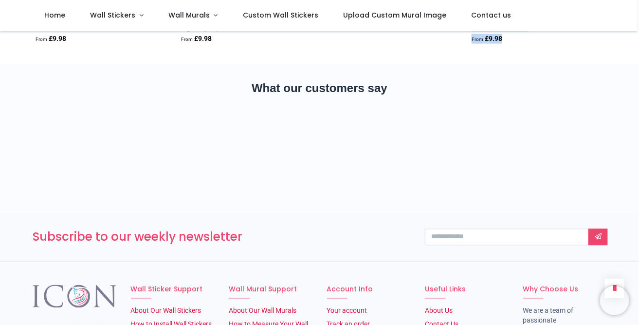
scroll to position [6842, 0]
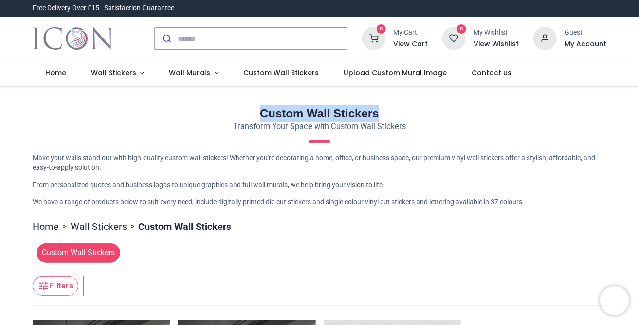
drag, startPoint x: 637, startPoint y: 85, endPoint x: 638, endPoint y: 120, distance: 35.0
click at [638, 120] on div "Login • Register Home Wall Stickers" at bounding box center [319, 162] width 639 height 325
click at [139, 73] on link "Wall Stickers" at bounding box center [117, 72] width 78 height 25
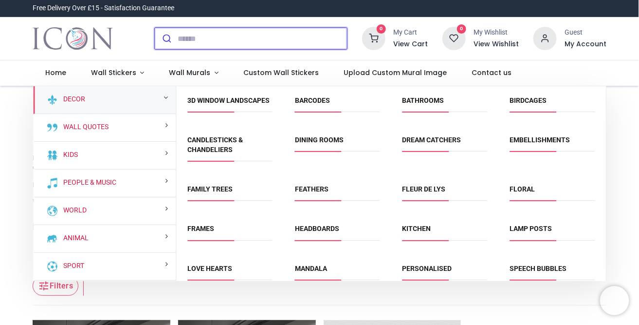
click at [204, 36] on input "search" at bounding box center [262, 38] width 169 height 21
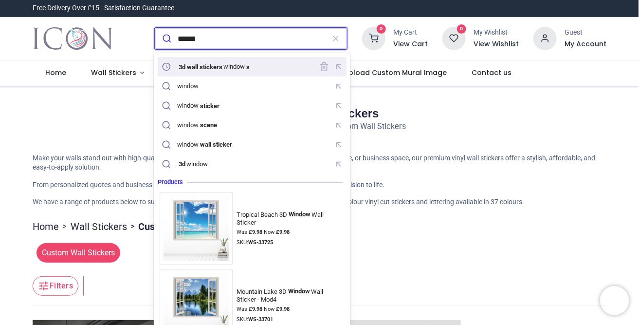
click at [240, 68] on div "3d wall stickers window s" at bounding box center [213, 67] width 73 height 8
type input "**********"
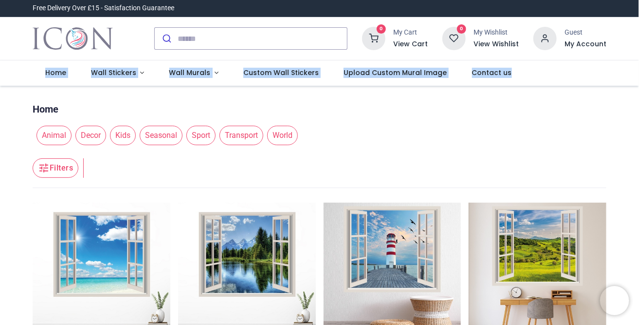
drag, startPoint x: 637, startPoint y: 50, endPoint x: 637, endPoint y: 75, distance: 25.3
click at [637, 75] on div "Login • Register Home Wall Stickers" at bounding box center [319, 162] width 639 height 325
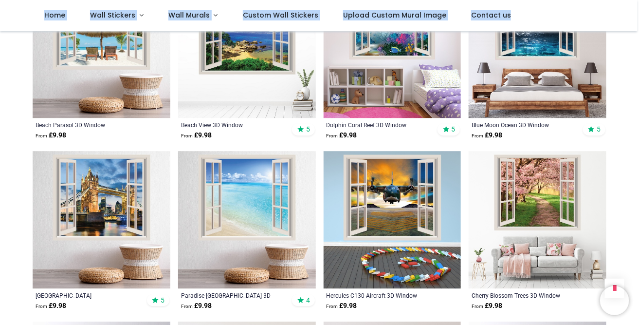
scroll to position [854, 0]
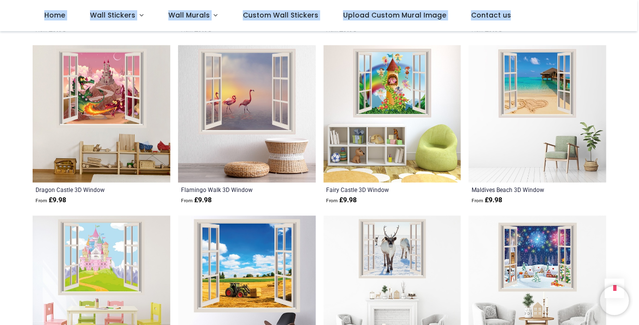
scroll to position [1667, 0]
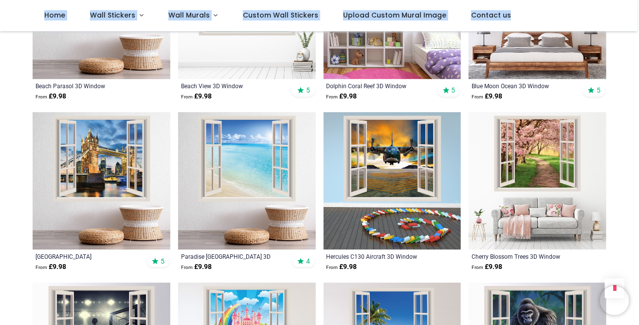
scroll to position [884, 0]
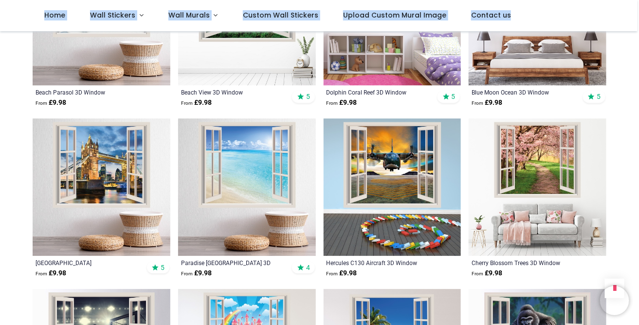
click at [536, 163] on img at bounding box center [538, 187] width 138 height 138
click at [533, 209] on img at bounding box center [538, 187] width 138 height 138
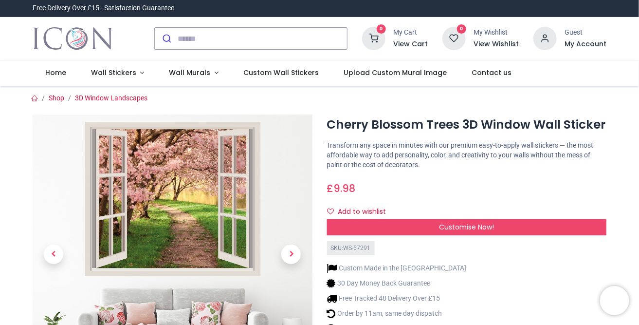
scroll to position [6, 0]
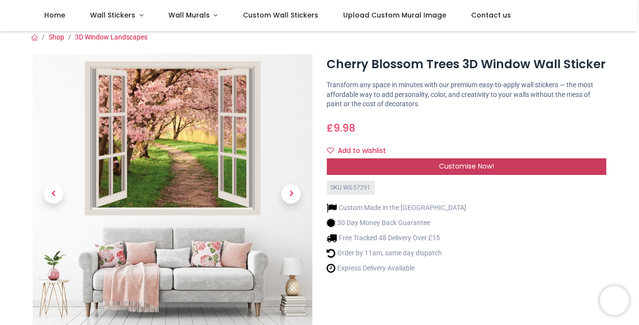
click at [468, 168] on span "Customise Now!" at bounding box center [466, 166] width 55 height 10
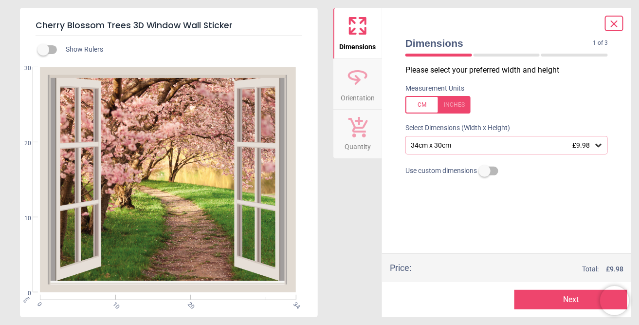
click at [485, 171] on label at bounding box center [485, 171] width 0 height 0
click at [615, 20] on icon at bounding box center [614, 24] width 12 height 12
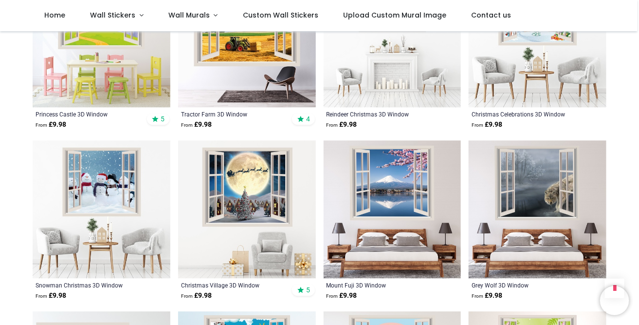
scroll to position [715, 0]
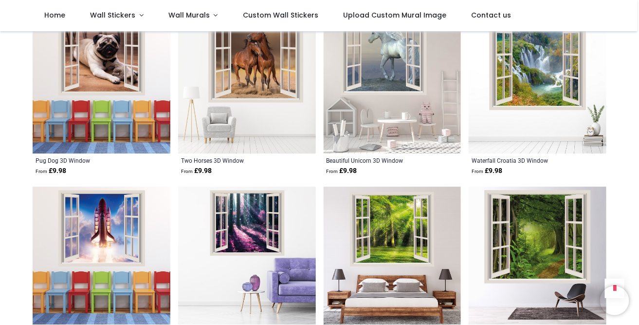
scroll to position [2241, 0]
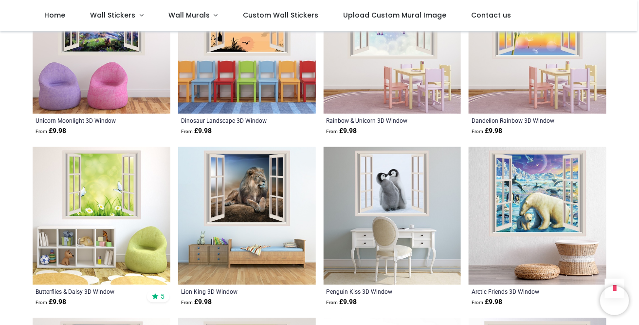
scroll to position [3275, 0]
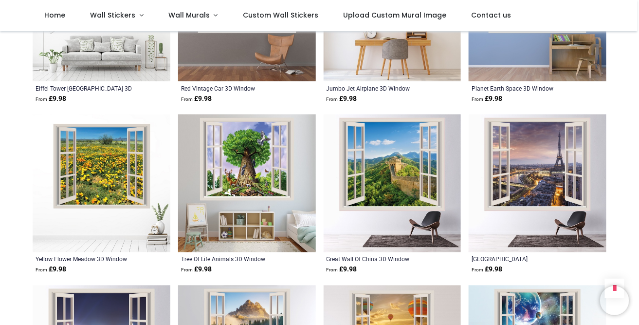
scroll to position [4361, 0]
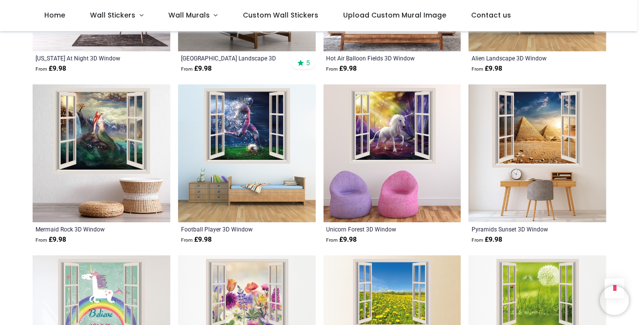
scroll to position [4806, 0]
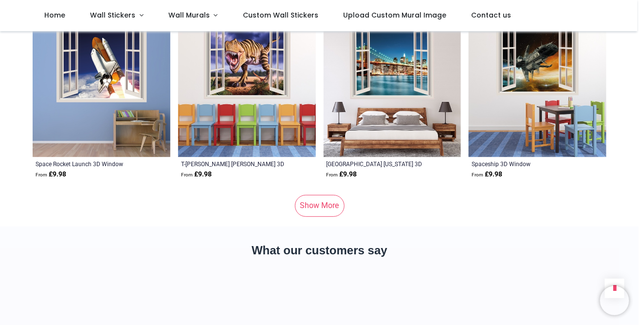
scroll to position [5972, 0]
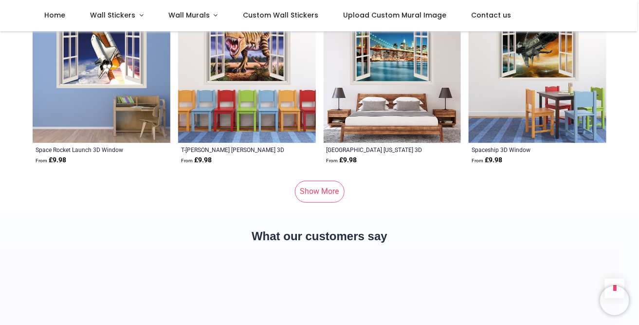
click at [309, 181] on link "Show More" at bounding box center [320, 191] width 50 height 21
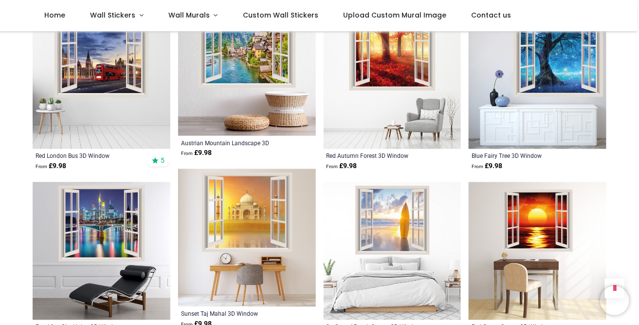
scroll to position [6851, 0]
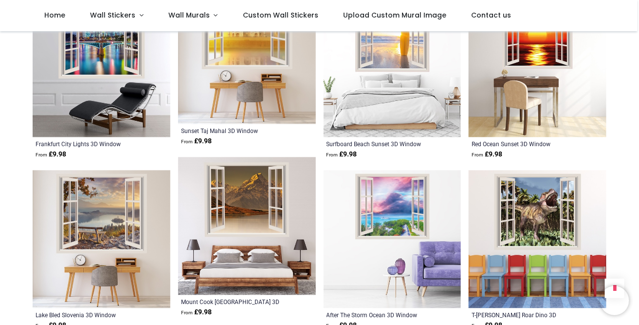
scroll to position [7011, 0]
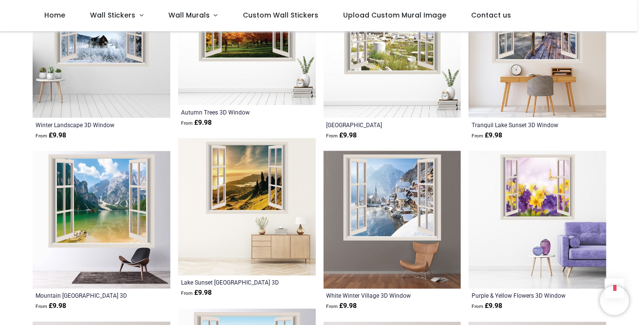
scroll to position [8165, 0]
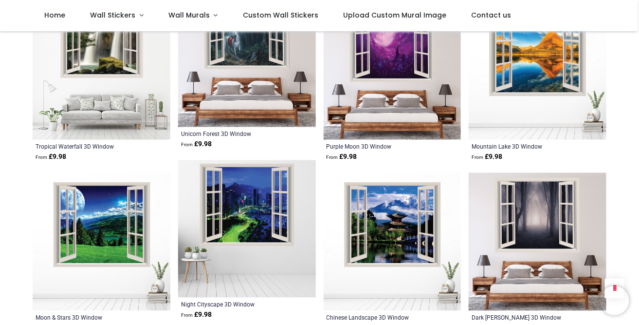
scroll to position [9420, 0]
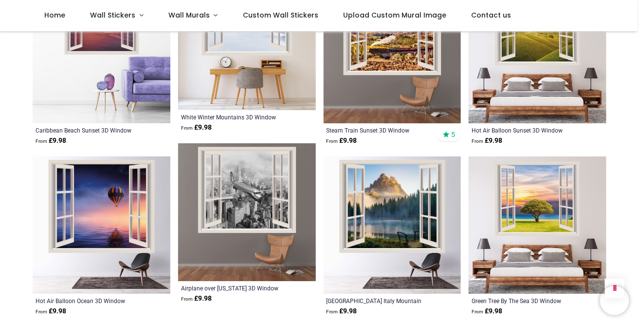
scroll to position [9983, 0]
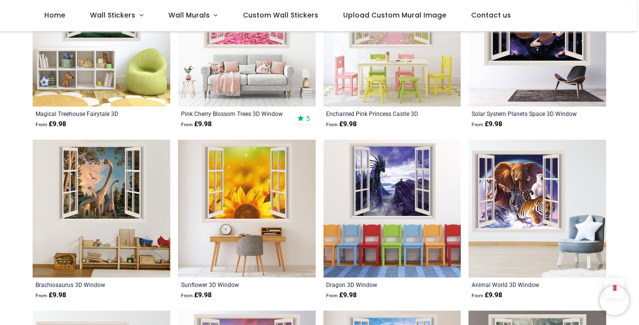
scroll to position [1560, 0]
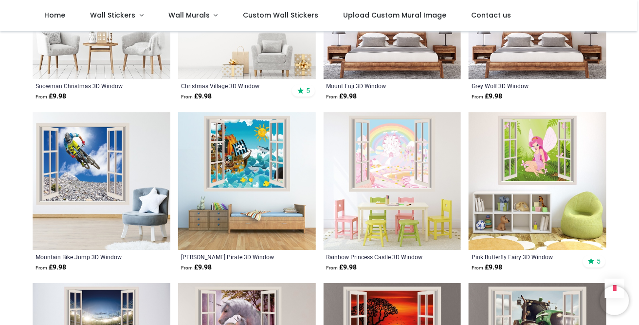
scroll to position [763, 0]
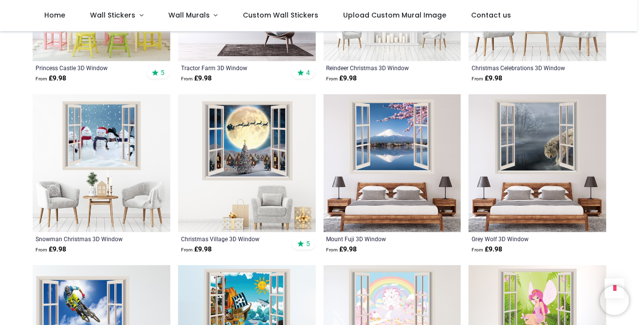
click at [392, 124] on img at bounding box center [393, 163] width 138 height 138
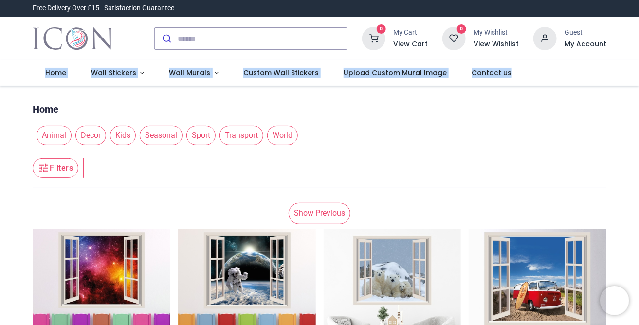
drag, startPoint x: 637, startPoint y: 49, endPoint x: 636, endPoint y: 69, distance: 20.5
click at [636, 69] on header "Free Delivery Over £15 - Satisfaction Guarantee" at bounding box center [319, 43] width 639 height 86
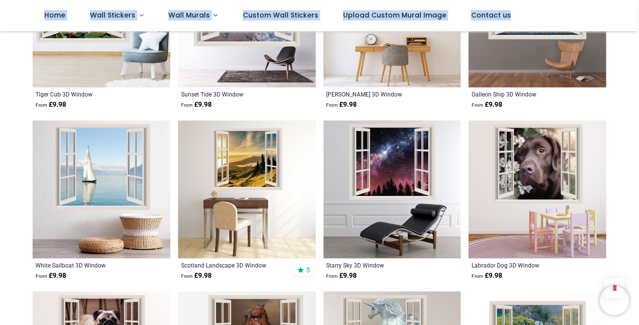
scroll to position [740, 0]
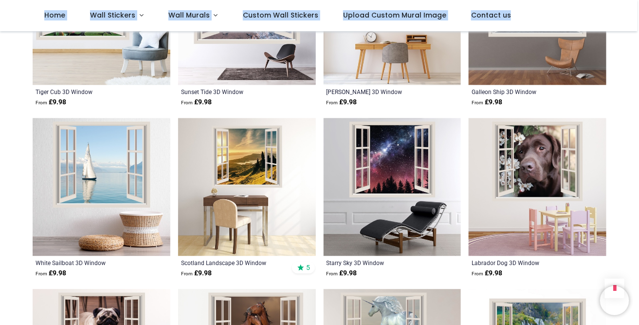
click at [84, 154] on img at bounding box center [102, 187] width 138 height 138
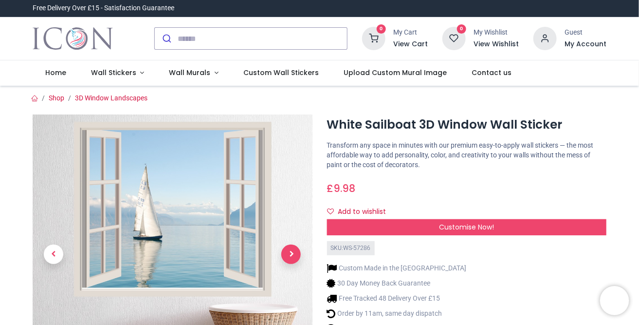
click at [288, 254] on span "Next" at bounding box center [290, 253] width 19 height 19
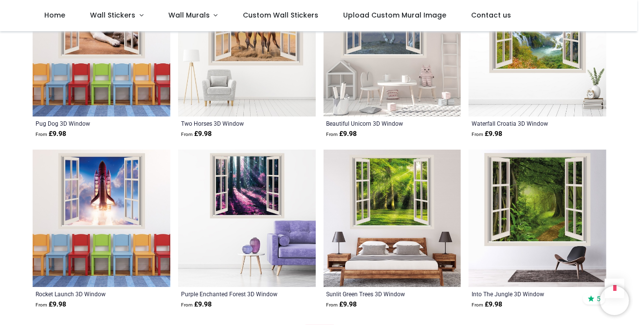
scroll to position [1061, 0]
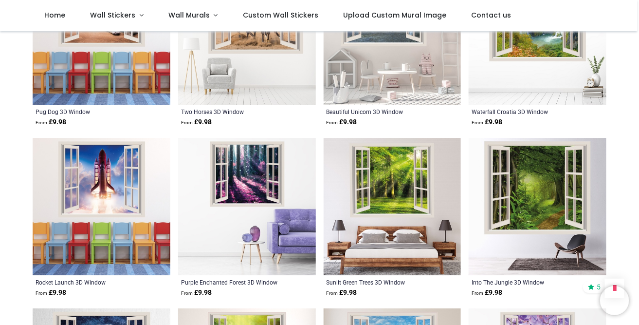
click at [403, 176] on img at bounding box center [393, 207] width 138 height 138
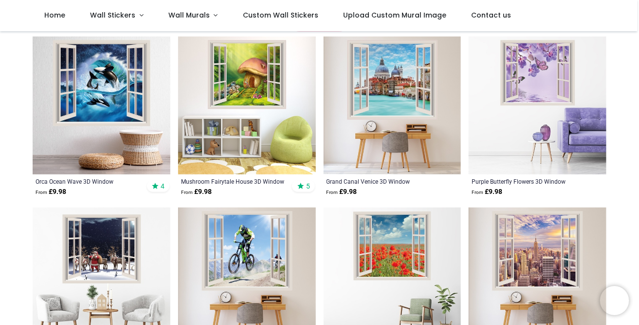
scroll to position [141, 0]
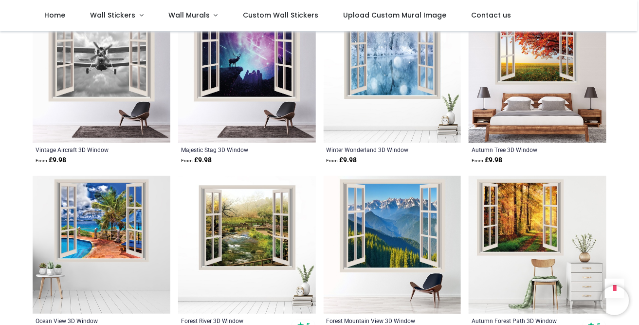
scroll to position [1371, 0]
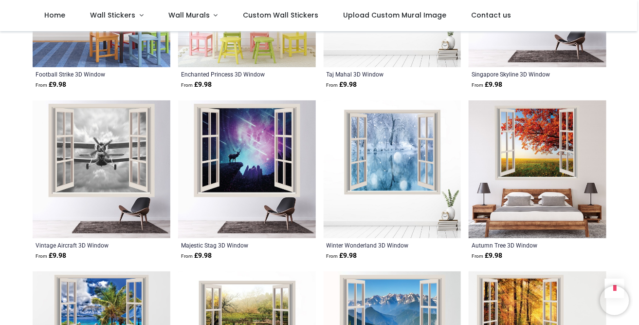
scroll to position [1257, 0]
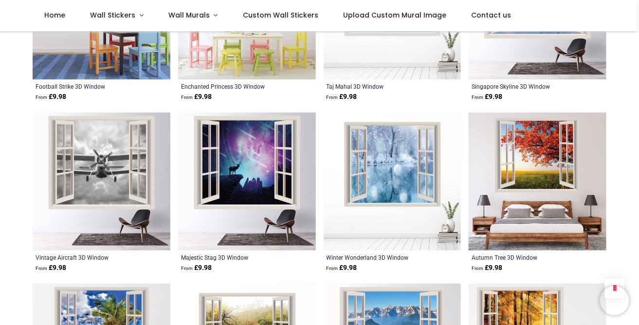
click at [563, 144] on img at bounding box center [538, 181] width 138 height 138
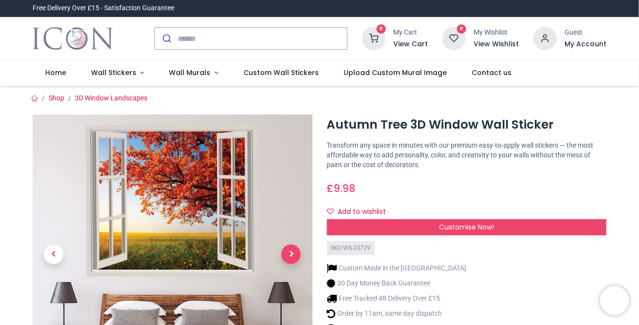
click at [293, 252] on span "Next" at bounding box center [290, 253] width 19 height 19
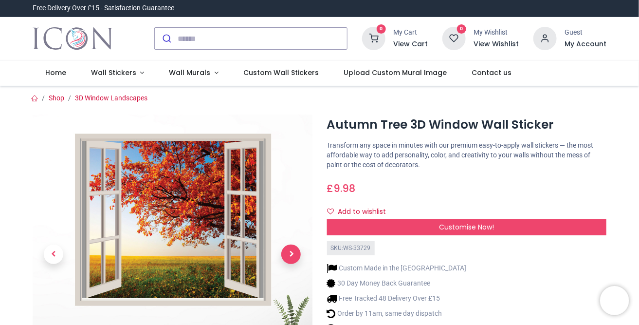
click at [293, 252] on span "Next" at bounding box center [290, 253] width 19 height 19
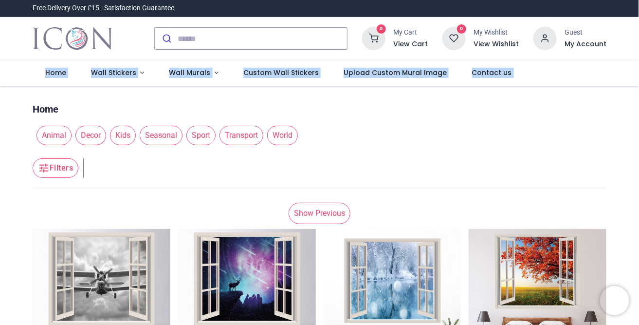
drag, startPoint x: 637, startPoint y: 45, endPoint x: 638, endPoint y: 89, distance: 43.8
click at [638, 89] on div "Login • Register Home Wall Stickers" at bounding box center [319, 162] width 639 height 325
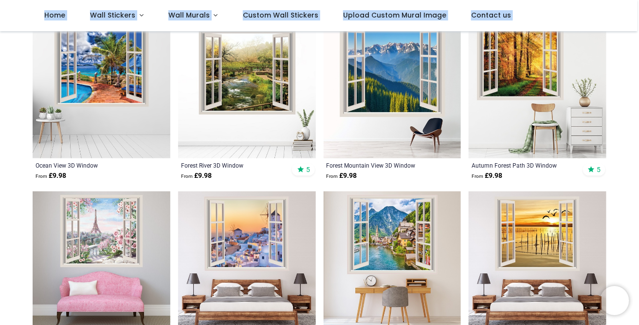
scroll to position [327, 0]
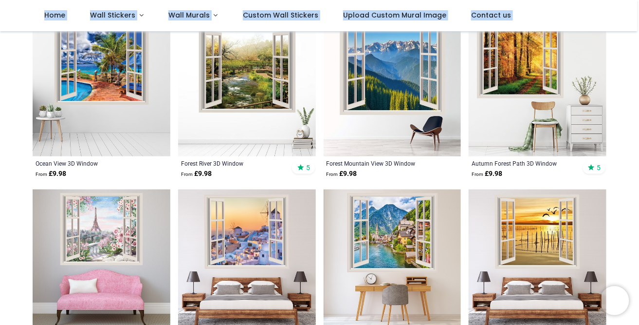
click at [98, 251] on img at bounding box center [102, 258] width 138 height 138
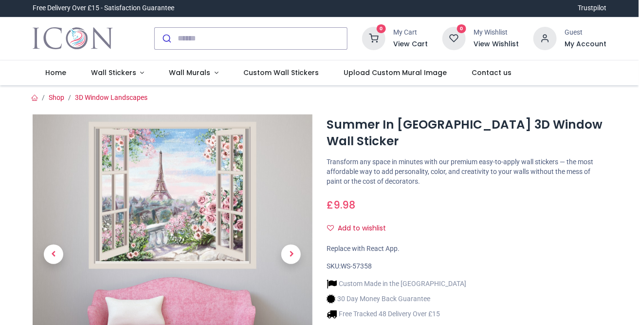
click at [95, 227] on img at bounding box center [173, 254] width 280 height 280
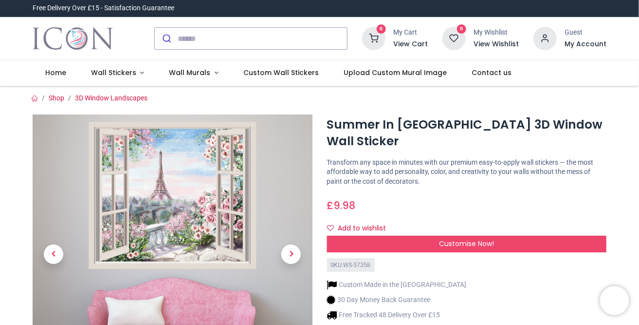
click at [173, 172] on img at bounding box center [173, 254] width 280 height 280
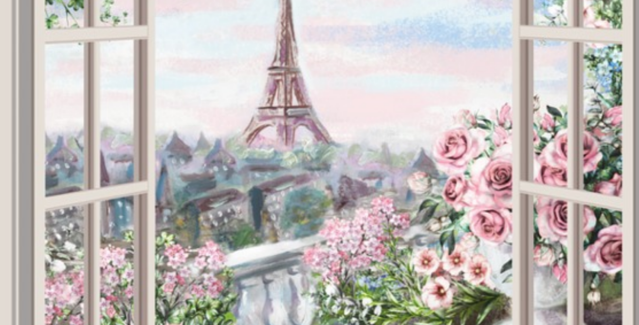
drag, startPoint x: 338, startPoint y: 91, endPoint x: 332, endPoint y: 152, distance: 60.7
click at [332, 152] on img at bounding box center [313, 200] width 413 height 413
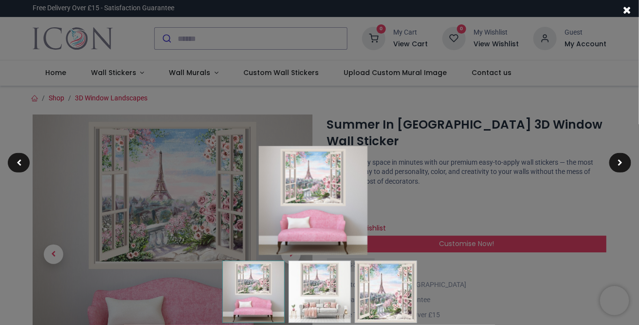
click at [364, 149] on img at bounding box center [313, 200] width 109 height 109
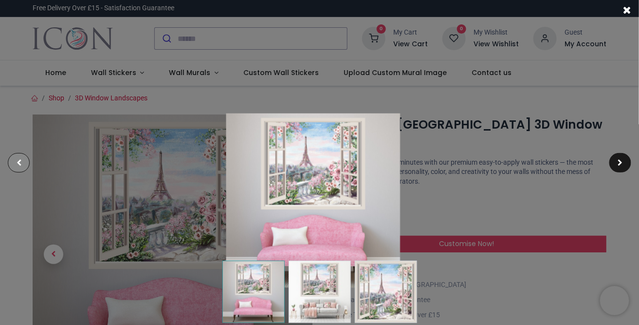
click at [22, 163] on div at bounding box center [19, 162] width 22 height 19
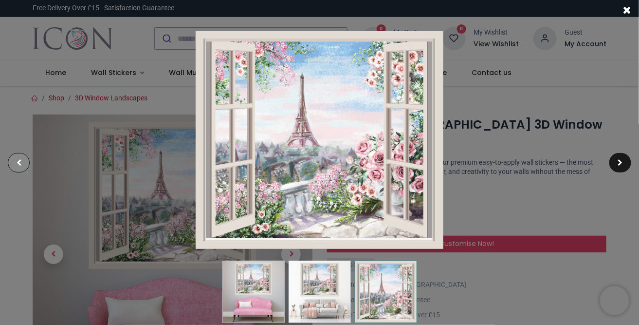
click at [14, 159] on div at bounding box center [19, 162] width 22 height 19
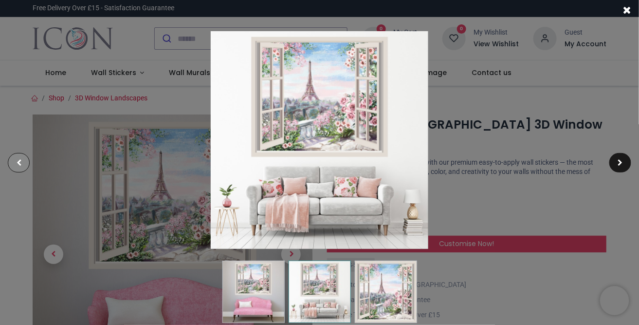
click at [14, 159] on div at bounding box center [19, 162] width 22 height 19
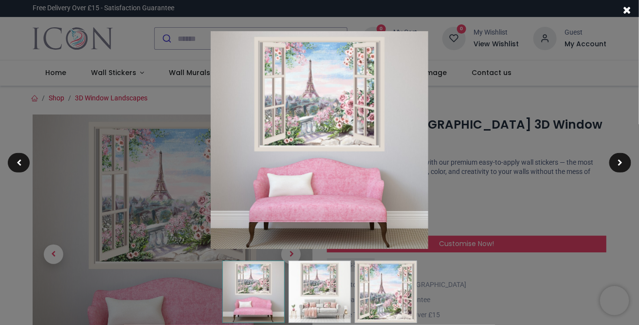
click at [628, 7] on span at bounding box center [627, 10] width 8 height 10
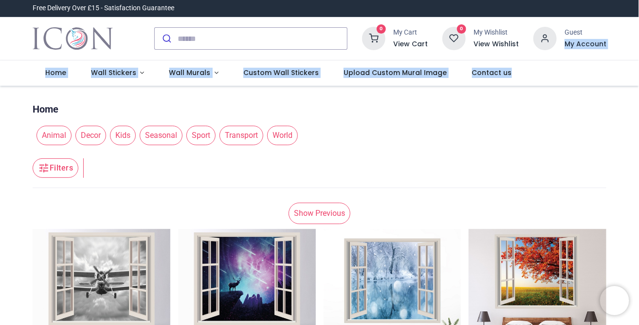
drag, startPoint x: 638, startPoint y: 44, endPoint x: 637, endPoint y: 71, distance: 26.8
click at [637, 71] on div "Login • Register Home Wall Stickers" at bounding box center [319, 162] width 639 height 325
click at [274, 130] on span "World" at bounding box center [282, 135] width 31 height 19
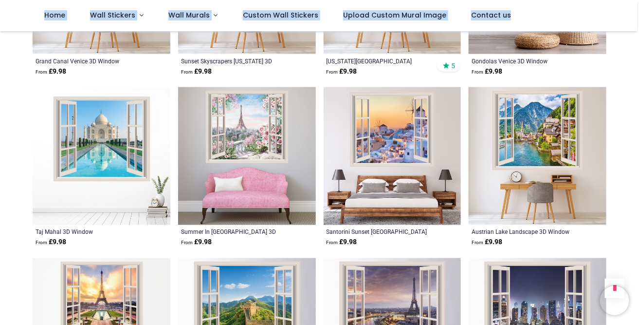
scroll to position [399, 0]
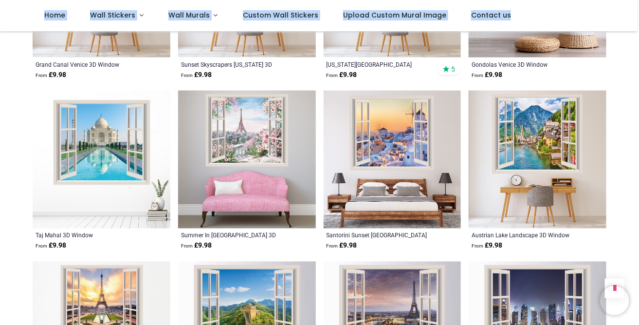
click at [396, 131] on img at bounding box center [393, 160] width 138 height 138
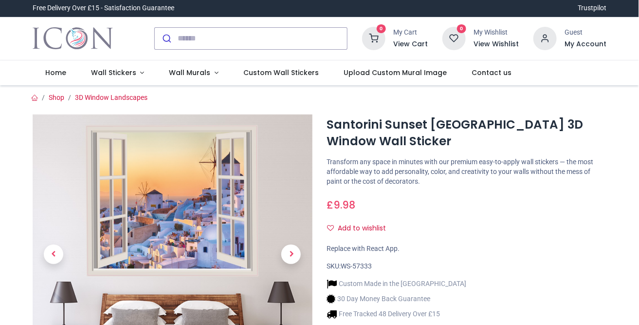
drag, startPoint x: 0, startPoint y: 0, endPoint x: 407, endPoint y: 138, distance: 429.6
click at [407, 138] on h1 "Santorini Sunset [GEOGRAPHIC_DATA] 3D Window Wall Sticker" at bounding box center [467, 133] width 280 height 34
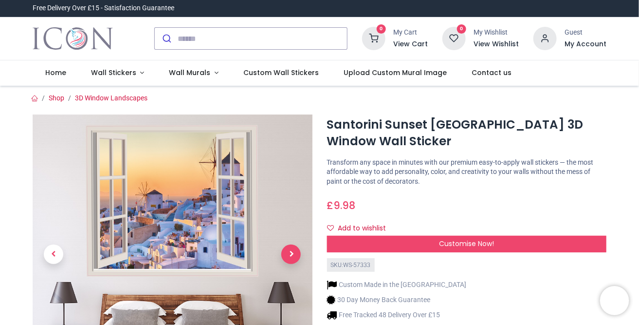
click at [294, 257] on span "Next" at bounding box center [290, 253] width 19 height 19
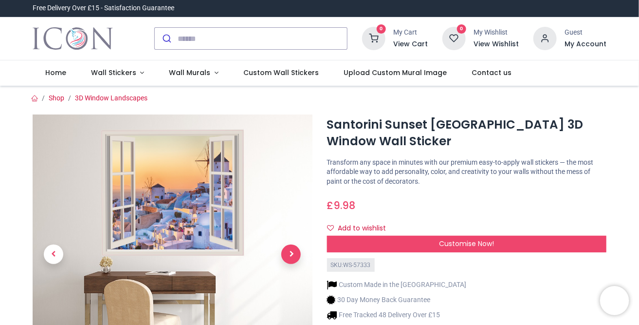
click at [294, 257] on span "Next" at bounding box center [290, 253] width 19 height 19
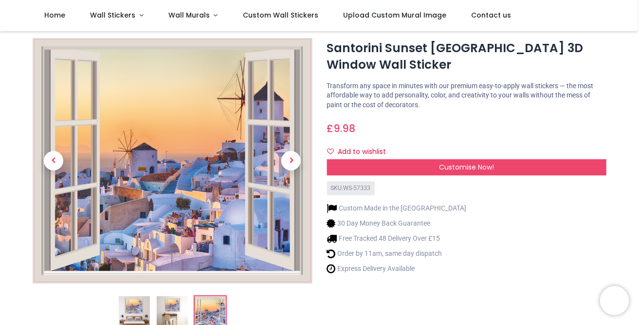
scroll to position [20, 0]
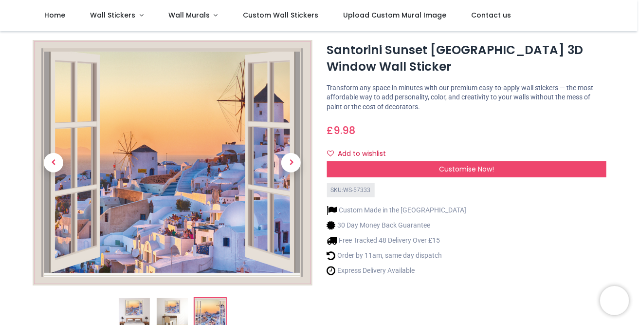
click at [203, 321] on img at bounding box center [210, 313] width 31 height 31
click at [289, 165] on span "Next" at bounding box center [290, 162] width 19 height 19
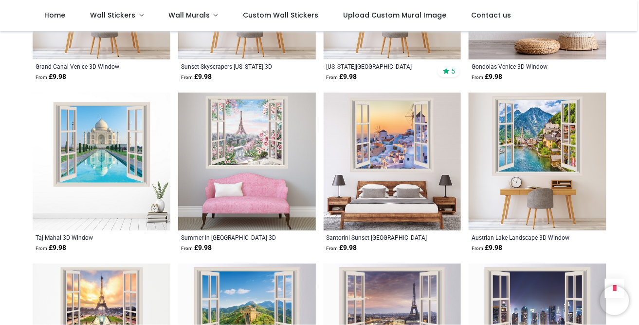
scroll to position [509, 0]
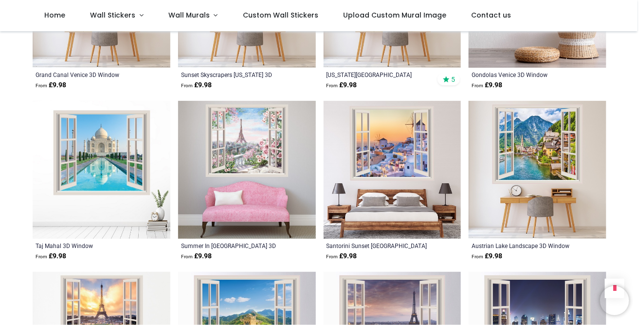
click at [93, 160] on img at bounding box center [102, 170] width 138 height 138
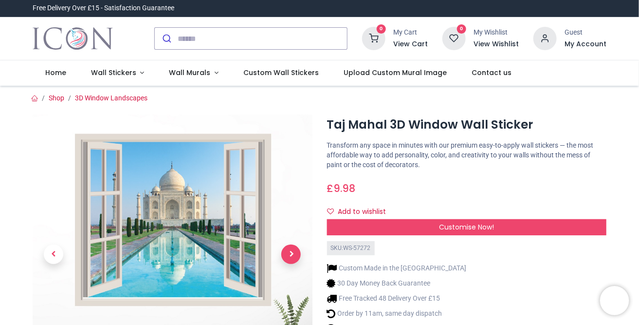
click at [293, 253] on span "Next" at bounding box center [290, 253] width 19 height 19
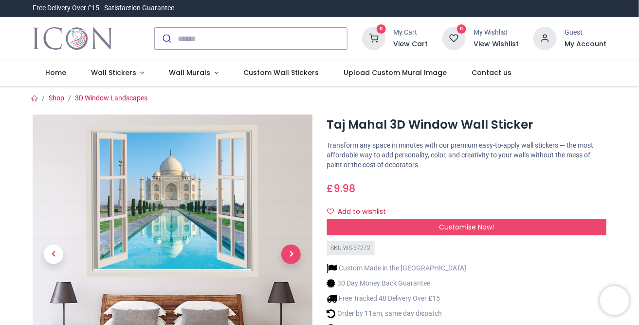
click at [294, 254] on span "Next" at bounding box center [290, 253] width 19 height 19
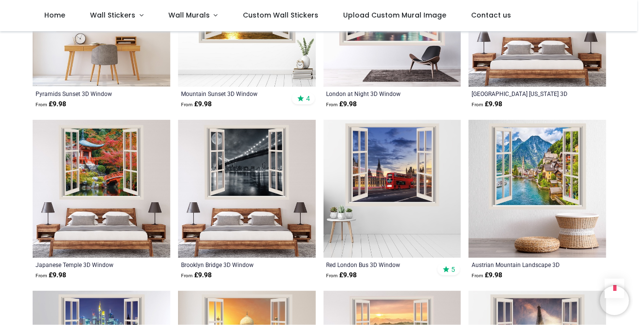
scroll to position [1006, 0]
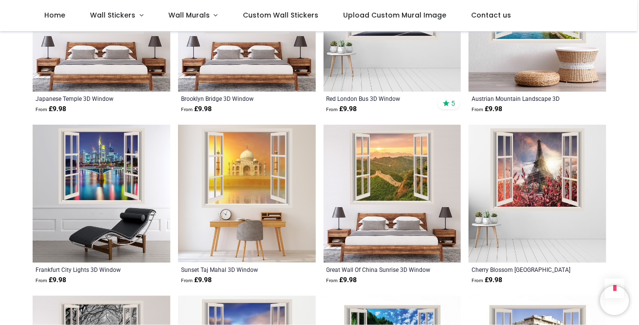
scroll to position [1173, 0]
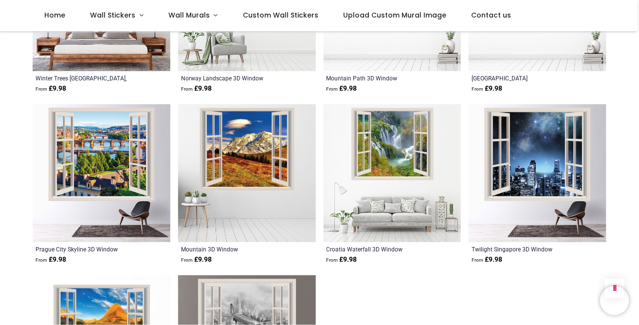
scroll to position [1532, 0]
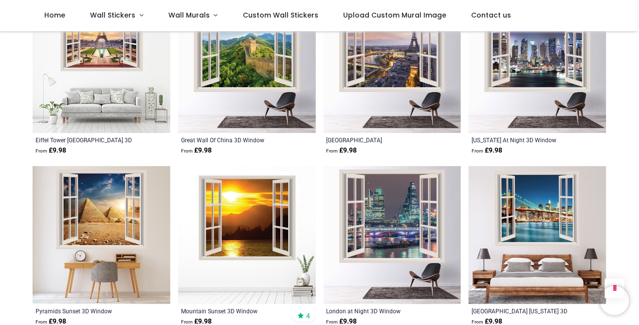
scroll to position [541, 0]
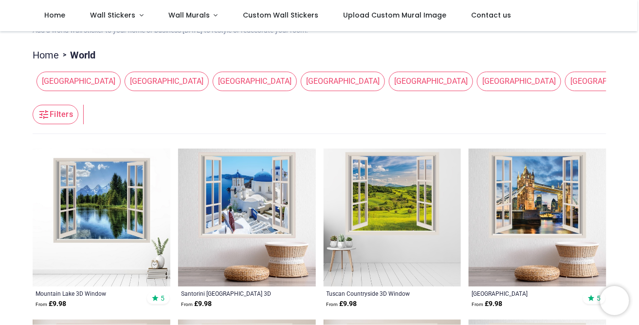
scroll to position [112, 0]
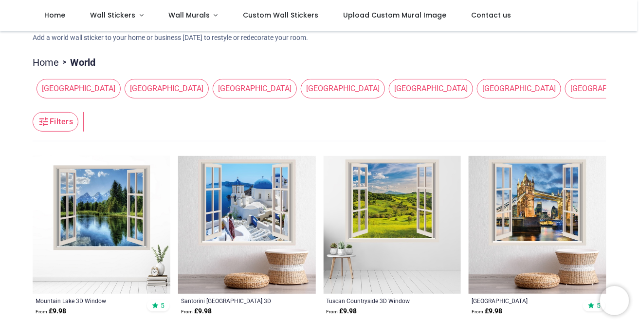
click at [246, 203] on img at bounding box center [247, 225] width 138 height 138
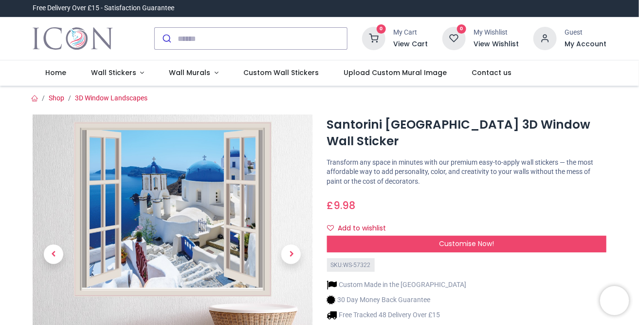
click at [161, 217] on img at bounding box center [173, 254] width 280 height 280
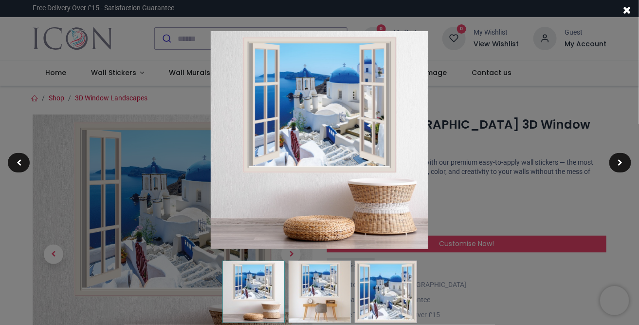
click at [306, 112] on img at bounding box center [320, 140] width 218 height 218
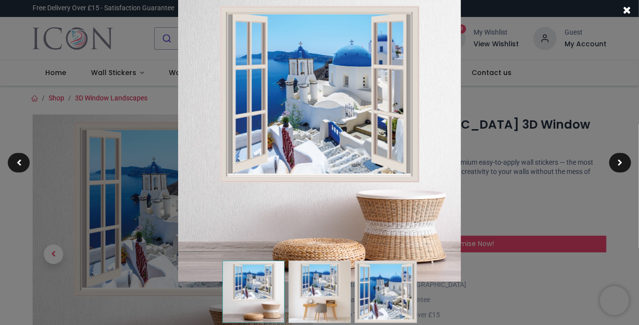
click at [306, 112] on img at bounding box center [319, 140] width 283 height 283
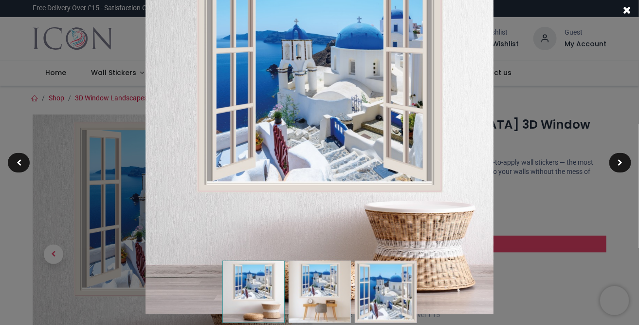
click at [627, 6] on span at bounding box center [627, 10] width 8 height 10
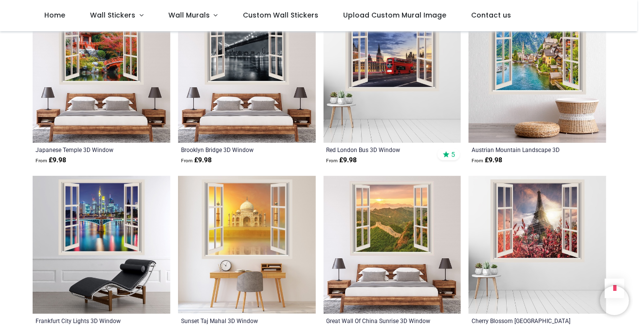
scroll to position [1123, 0]
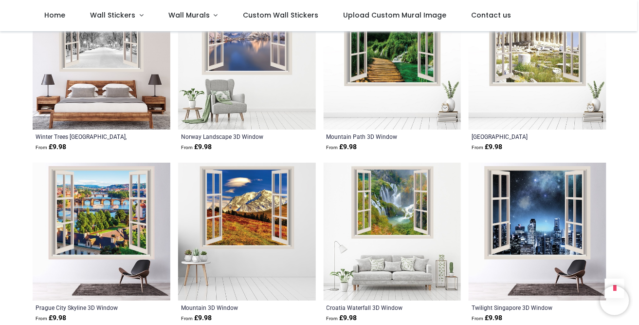
scroll to position [1488, 0]
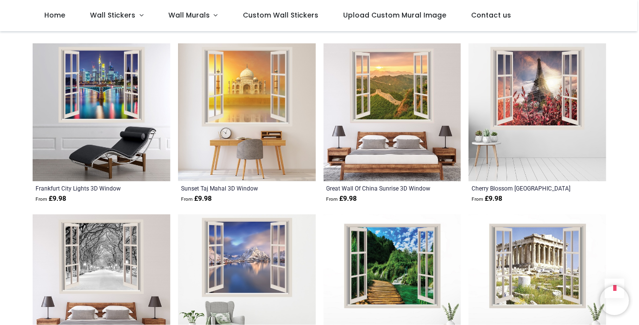
scroll to position [1267, 0]
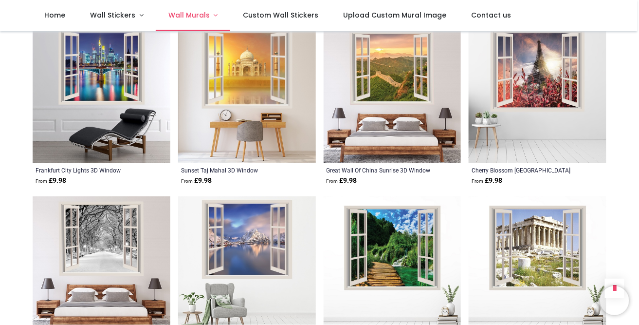
click at [180, 13] on span "Wall Murals" at bounding box center [188, 15] width 41 height 10
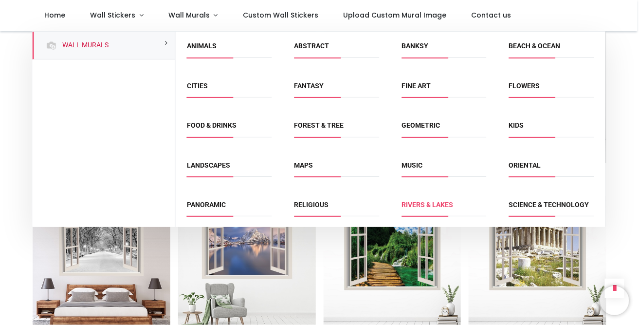
click at [416, 207] on link "Rivers & Lakes" at bounding box center [427, 204] width 52 height 8
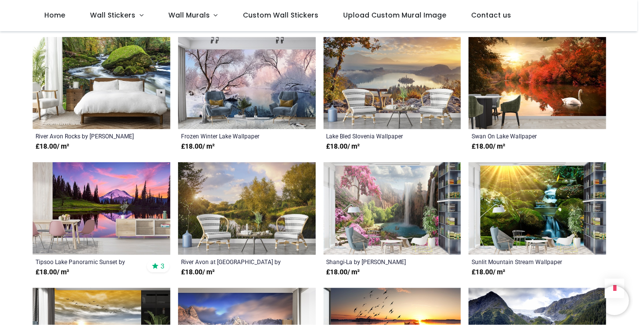
scroll to position [572, 0]
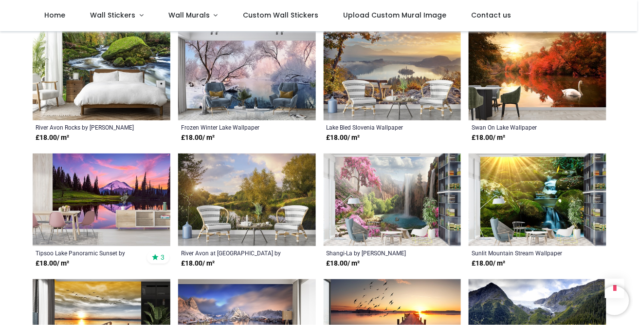
click at [379, 177] on img at bounding box center [393, 199] width 138 height 92
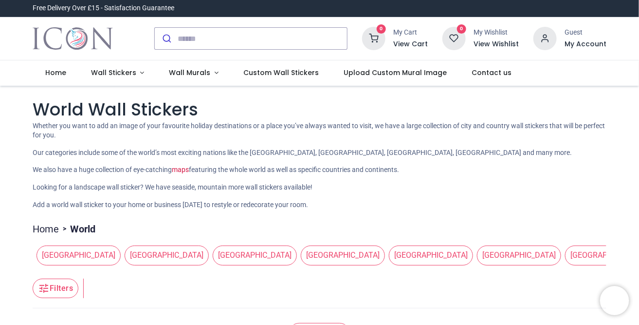
click at [389, 255] on span "[GEOGRAPHIC_DATA]" at bounding box center [431, 254] width 84 height 19
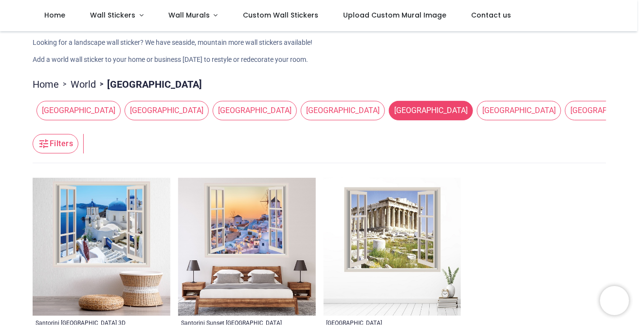
scroll to position [89, 0]
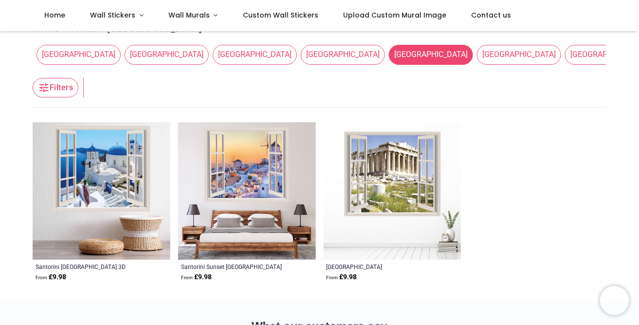
scroll to position [106, 0]
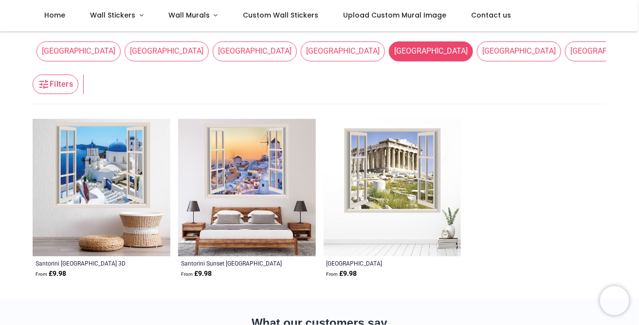
click at [104, 166] on img at bounding box center [102, 188] width 138 height 138
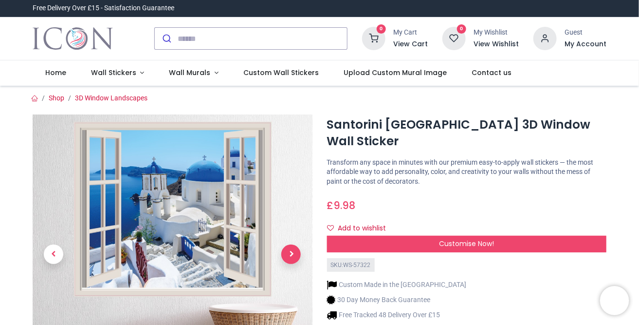
click at [292, 254] on span "Next" at bounding box center [290, 253] width 19 height 19
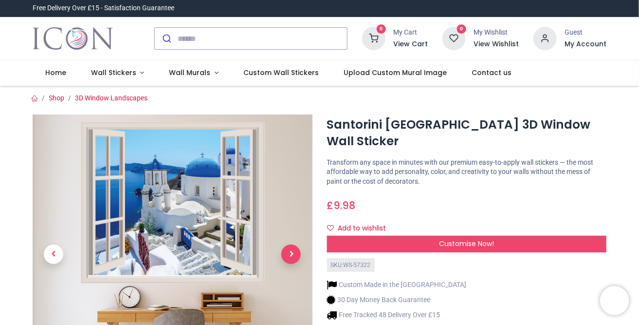
click at [292, 254] on span "Next" at bounding box center [290, 253] width 19 height 19
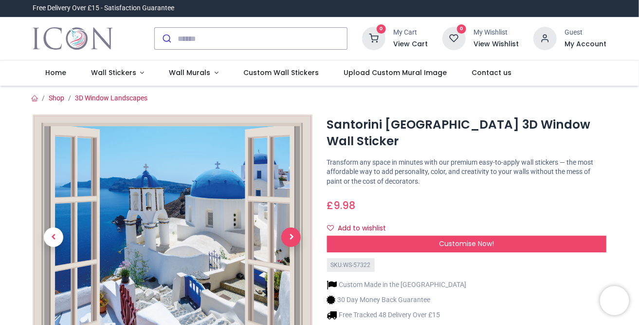
click at [292, 254] on link at bounding box center [291, 237] width 42 height 172
